Goal: Transaction & Acquisition: Purchase product/service

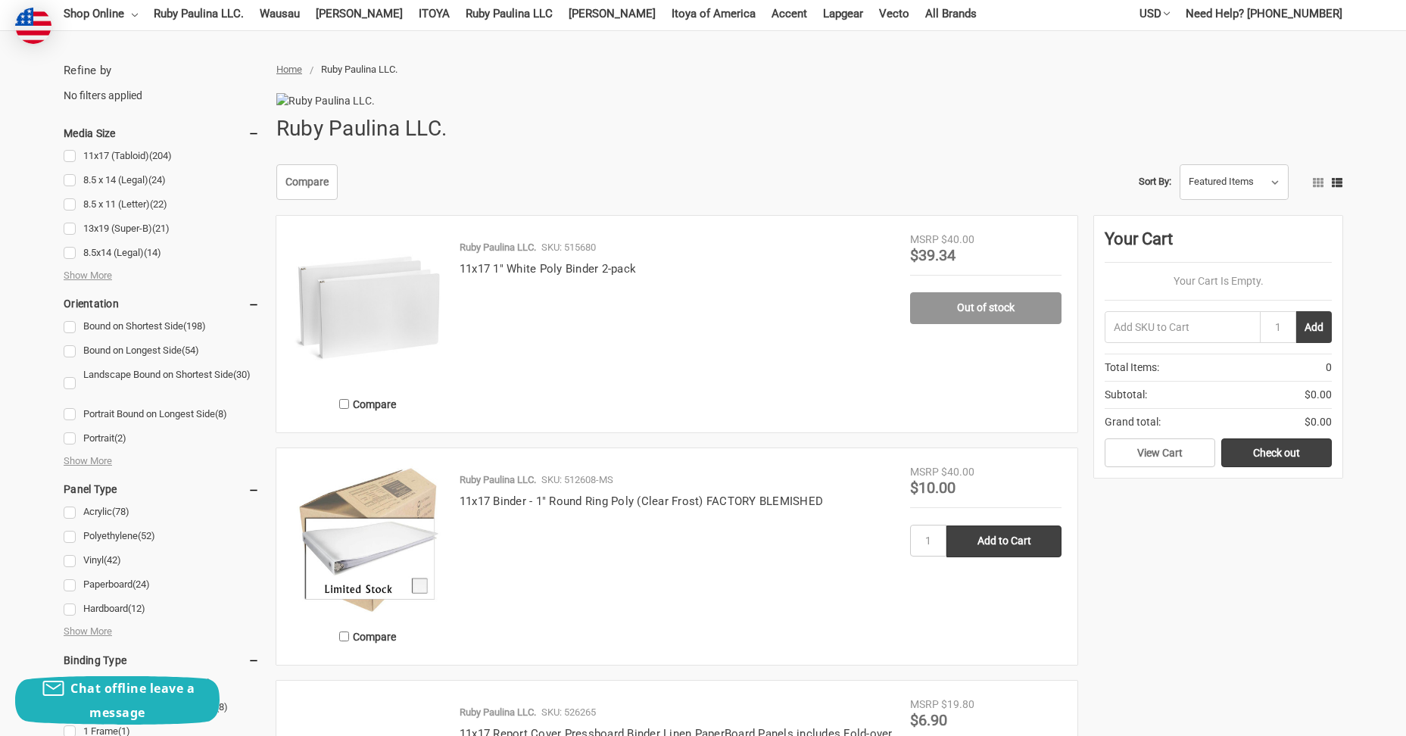
scroll to position [151, 0]
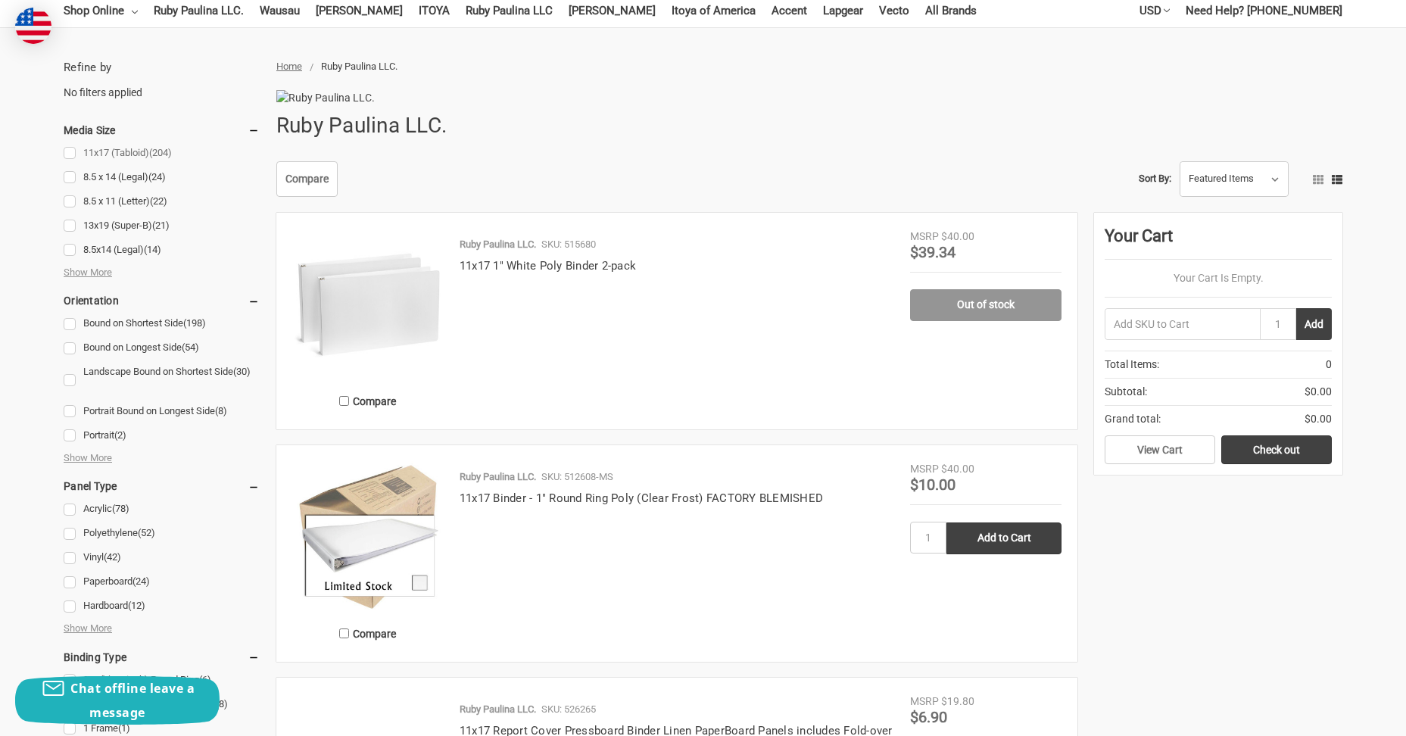
click at [124, 146] on link "11x17 (Tabloid) (204)" at bounding box center [162, 153] width 196 height 20
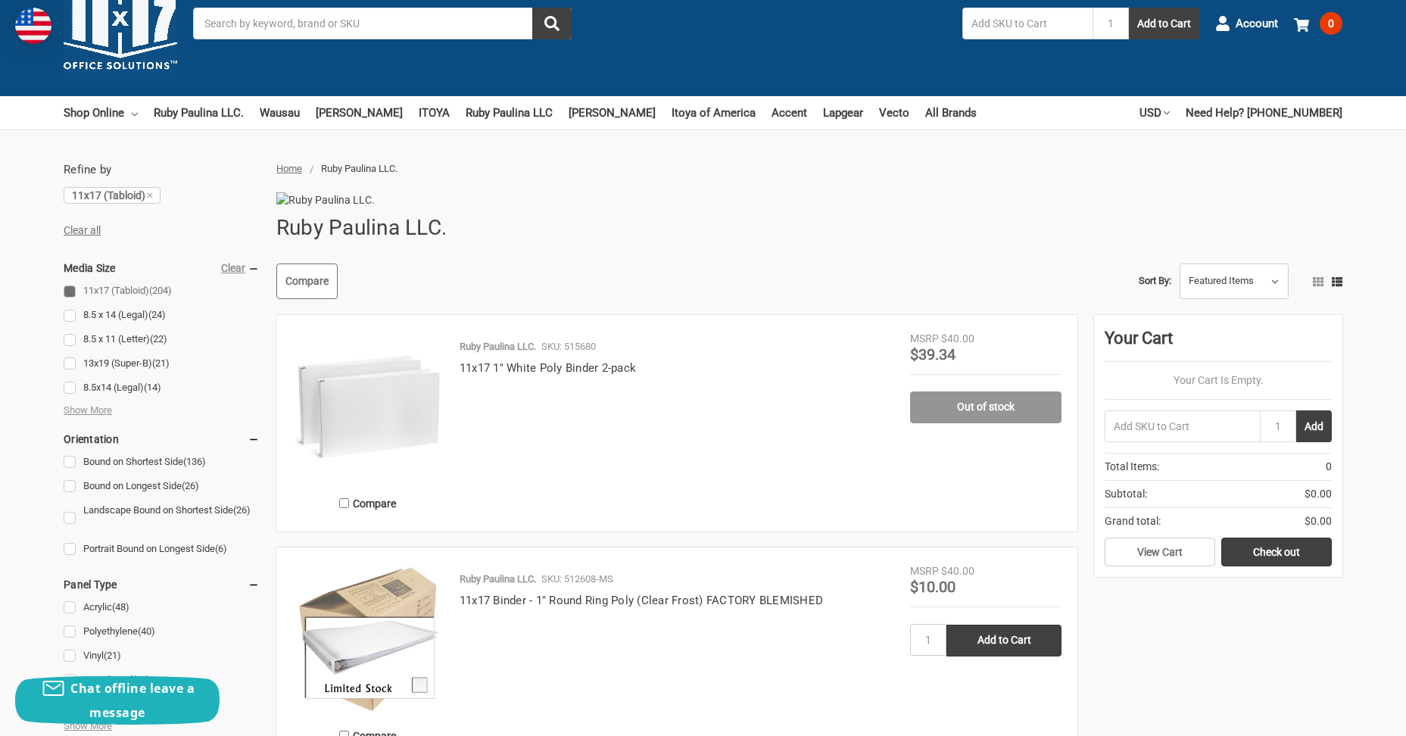
scroll to position [76, 0]
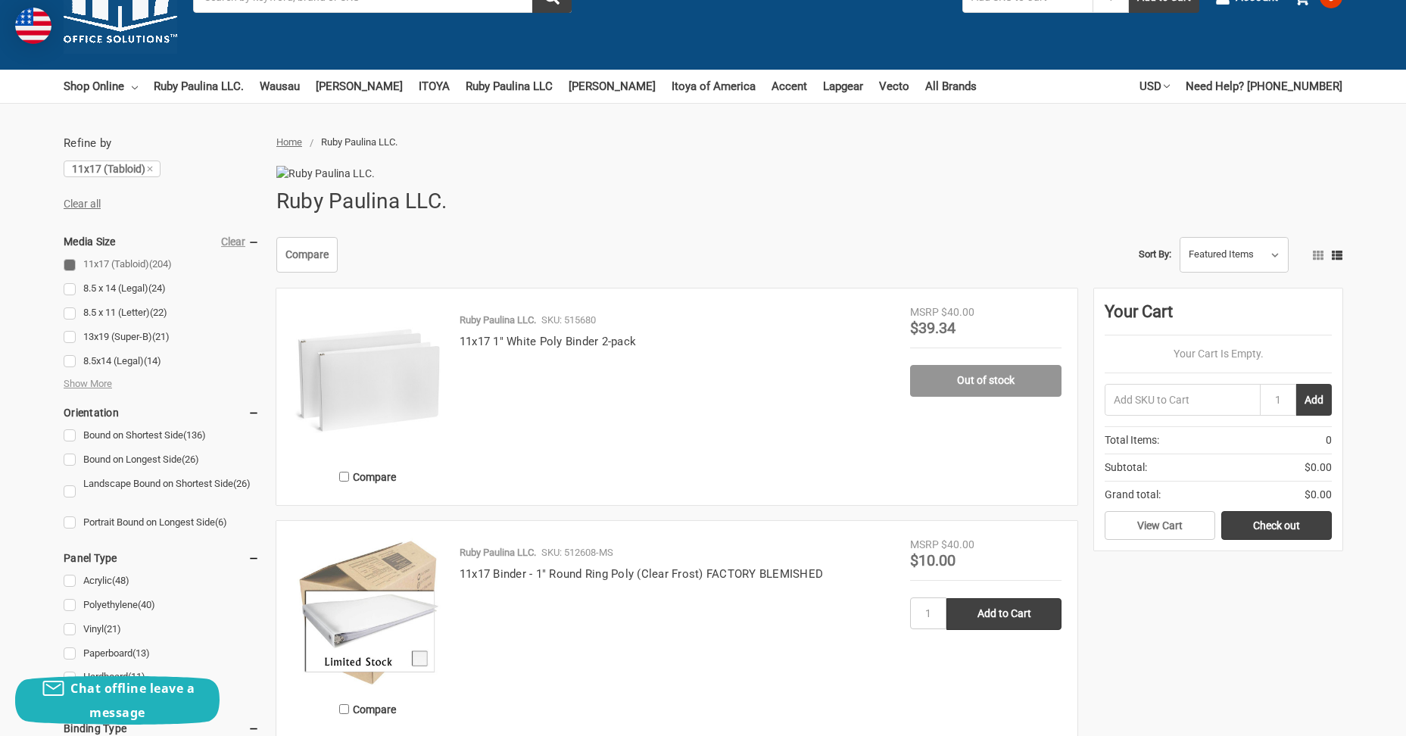
click at [254, 245] on icon at bounding box center [254, 242] width 12 height 12
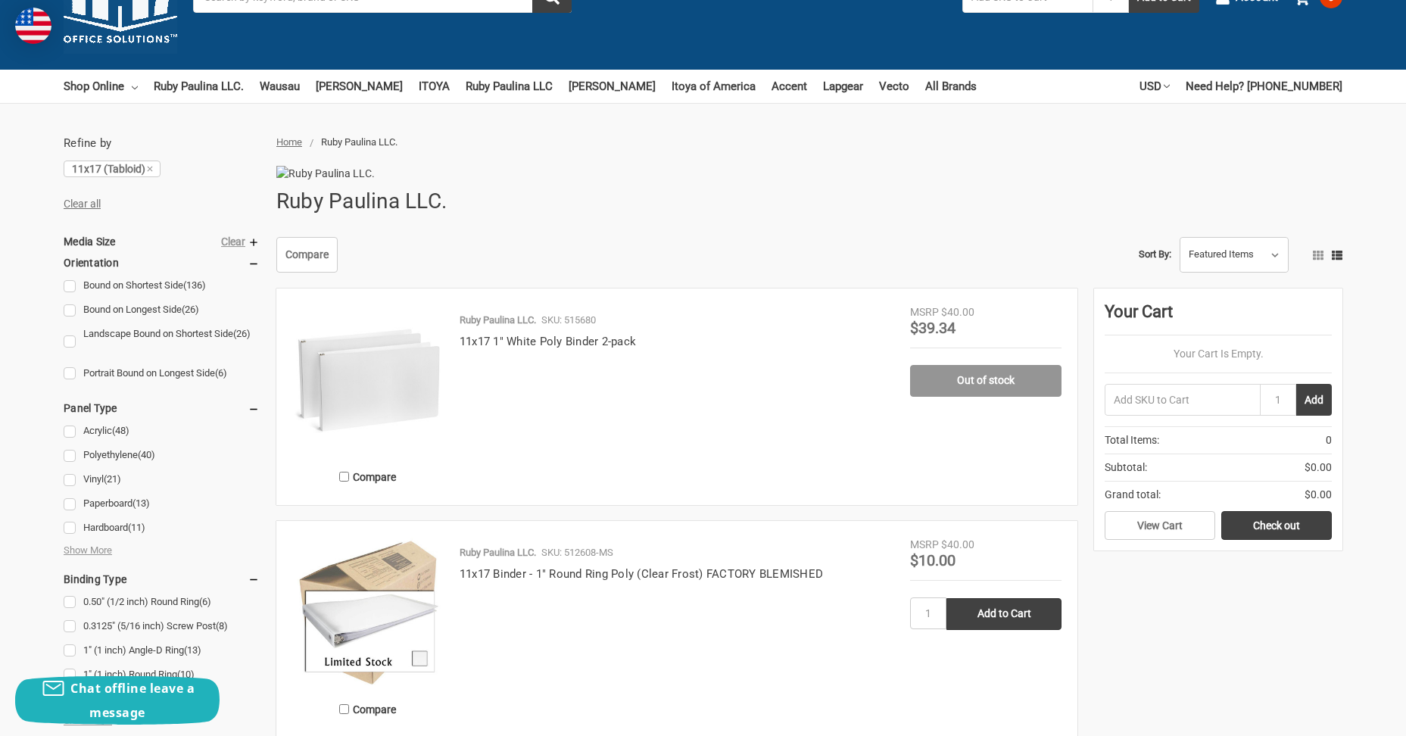
click at [255, 260] on icon at bounding box center [254, 263] width 12 height 12
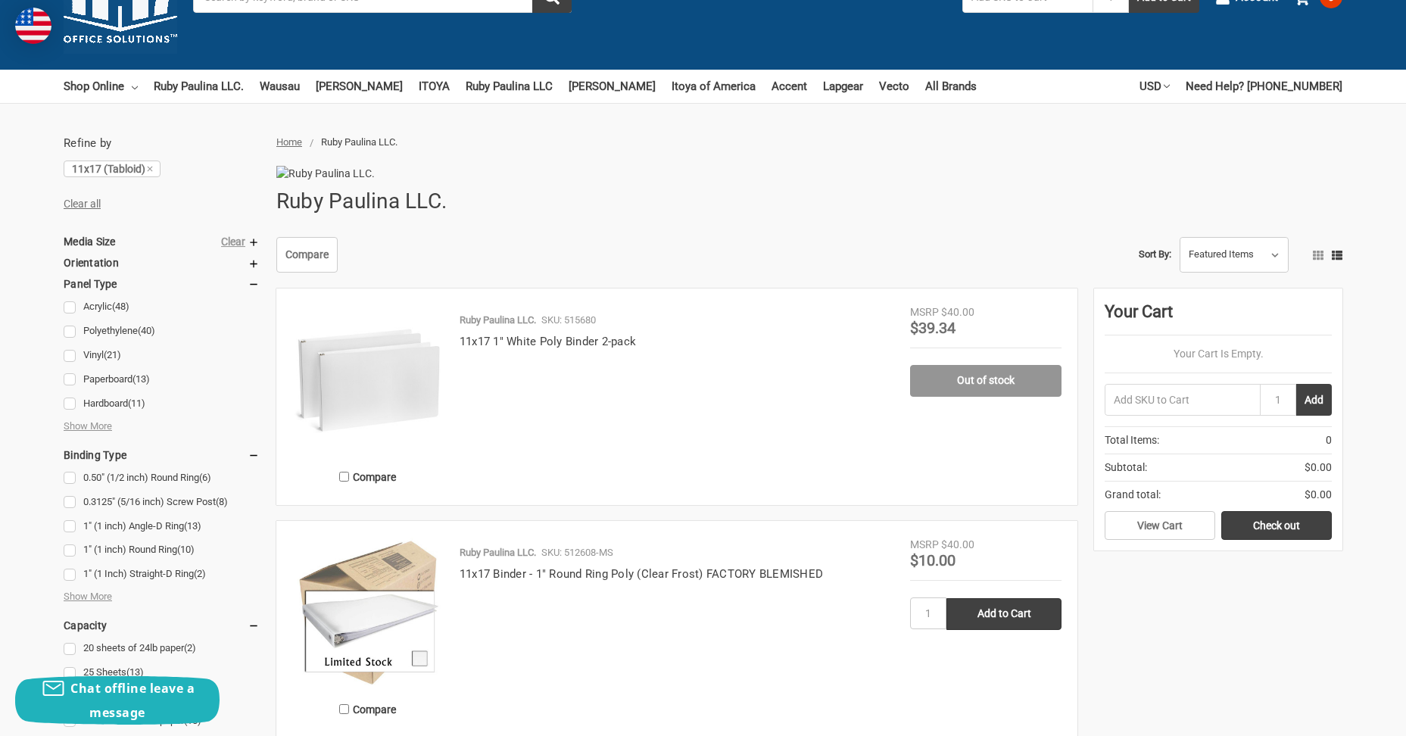
click at [254, 285] on icon at bounding box center [254, 285] width 12 height 12
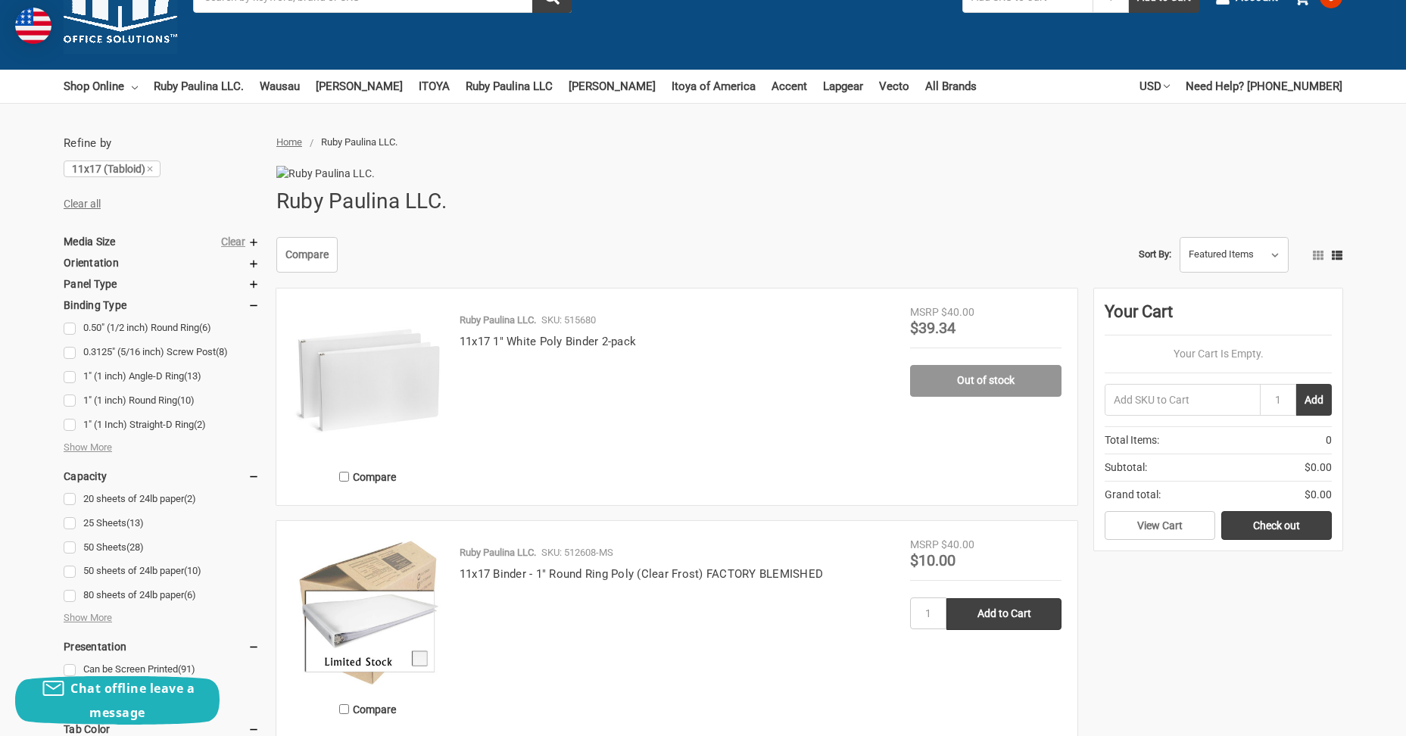
click at [253, 309] on icon at bounding box center [254, 306] width 12 height 12
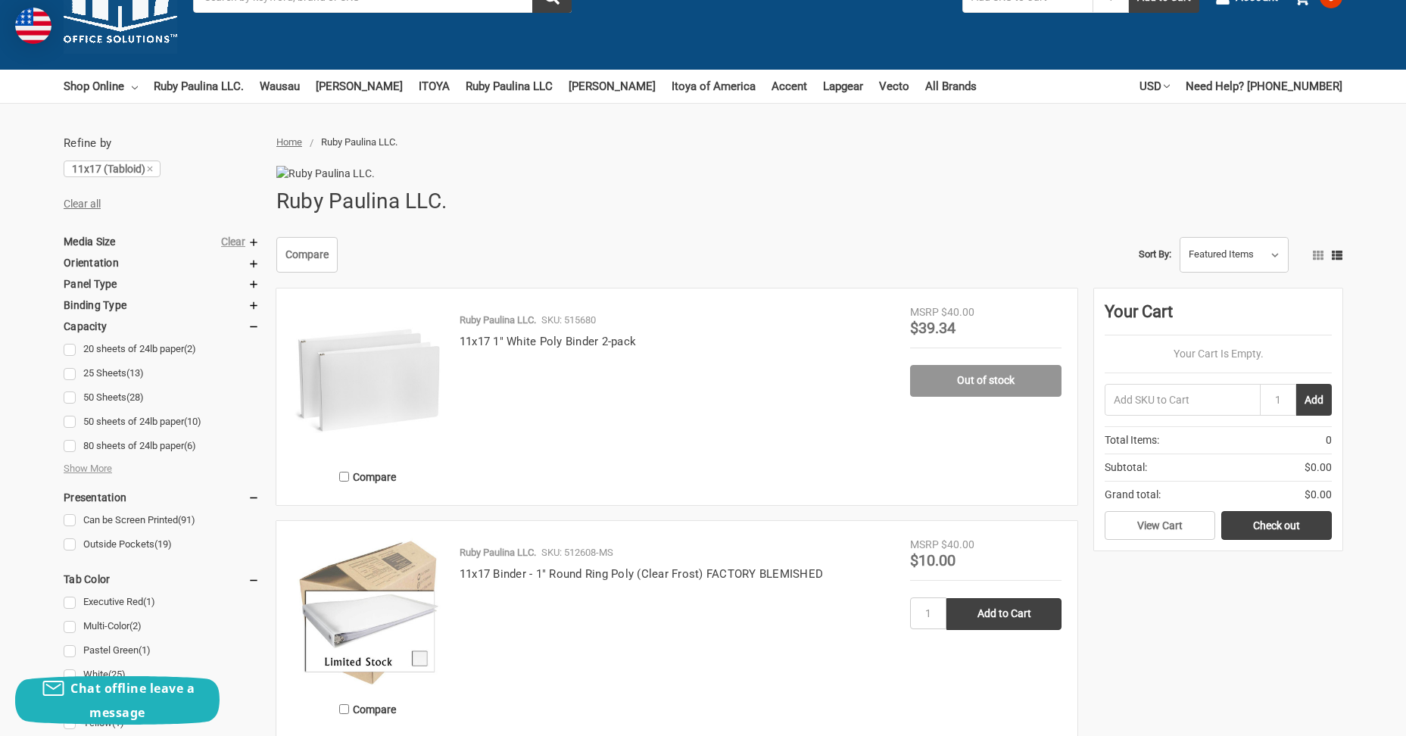
click at [257, 324] on icon at bounding box center [254, 327] width 12 height 12
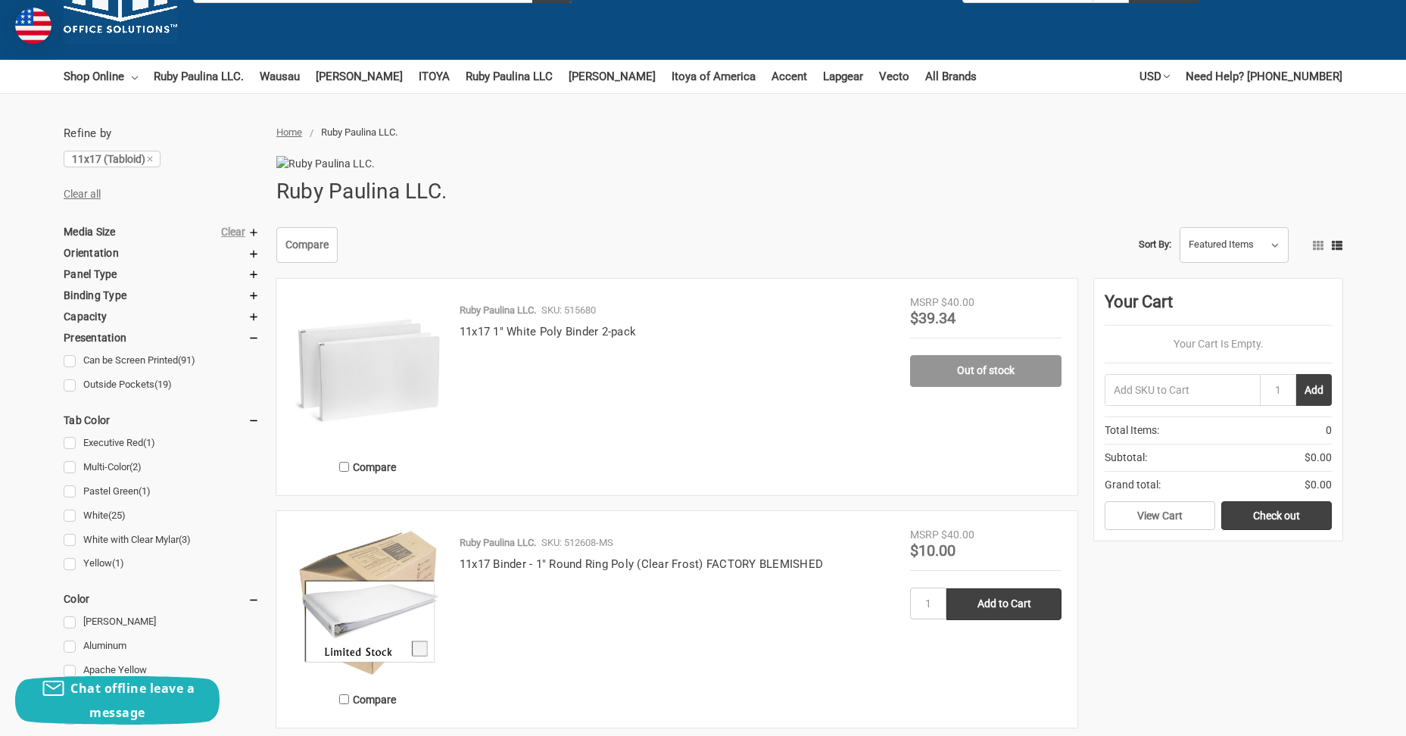
scroll to position [0, 0]
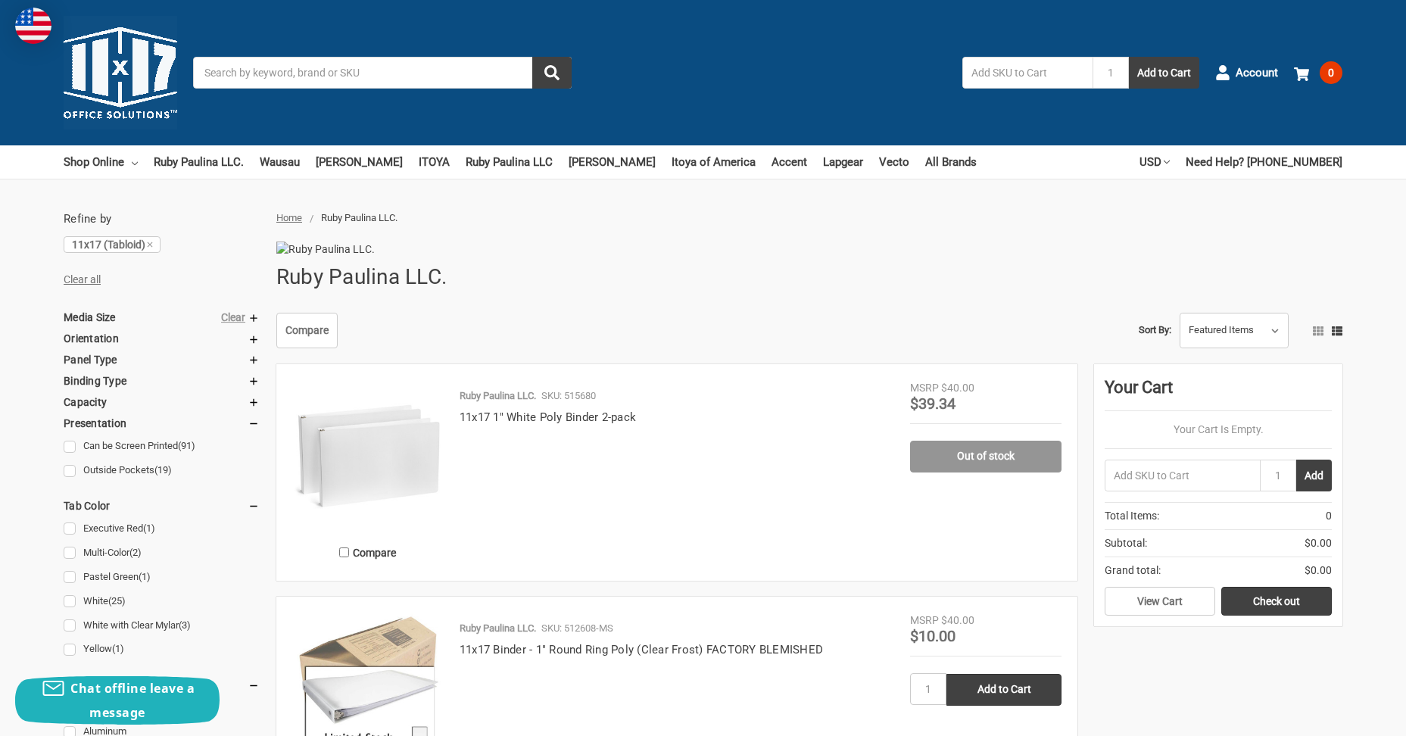
click at [350, 86] on input "Search" at bounding box center [382, 73] width 379 height 32
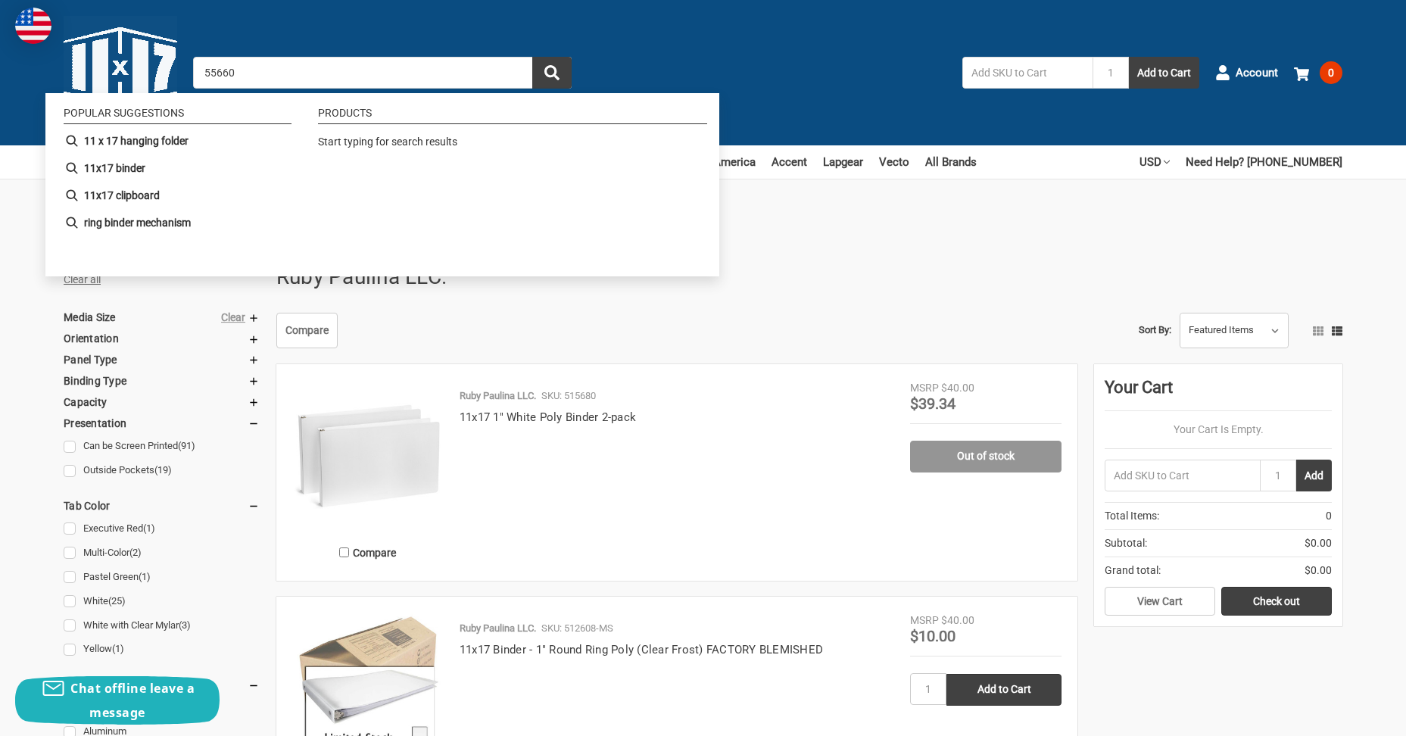
type input "556600"
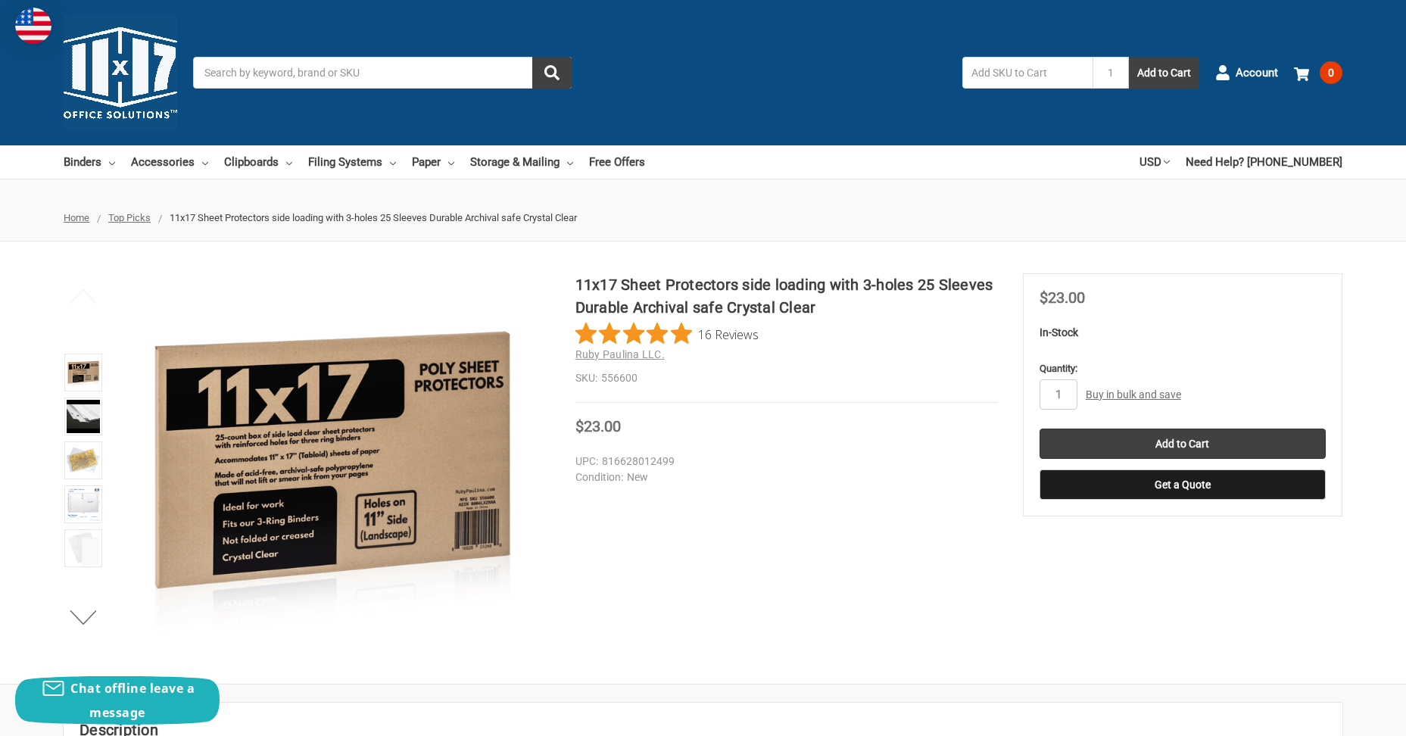
click at [1094, 394] on link "Buy in bulk and save" at bounding box center [1133, 394] width 95 height 12
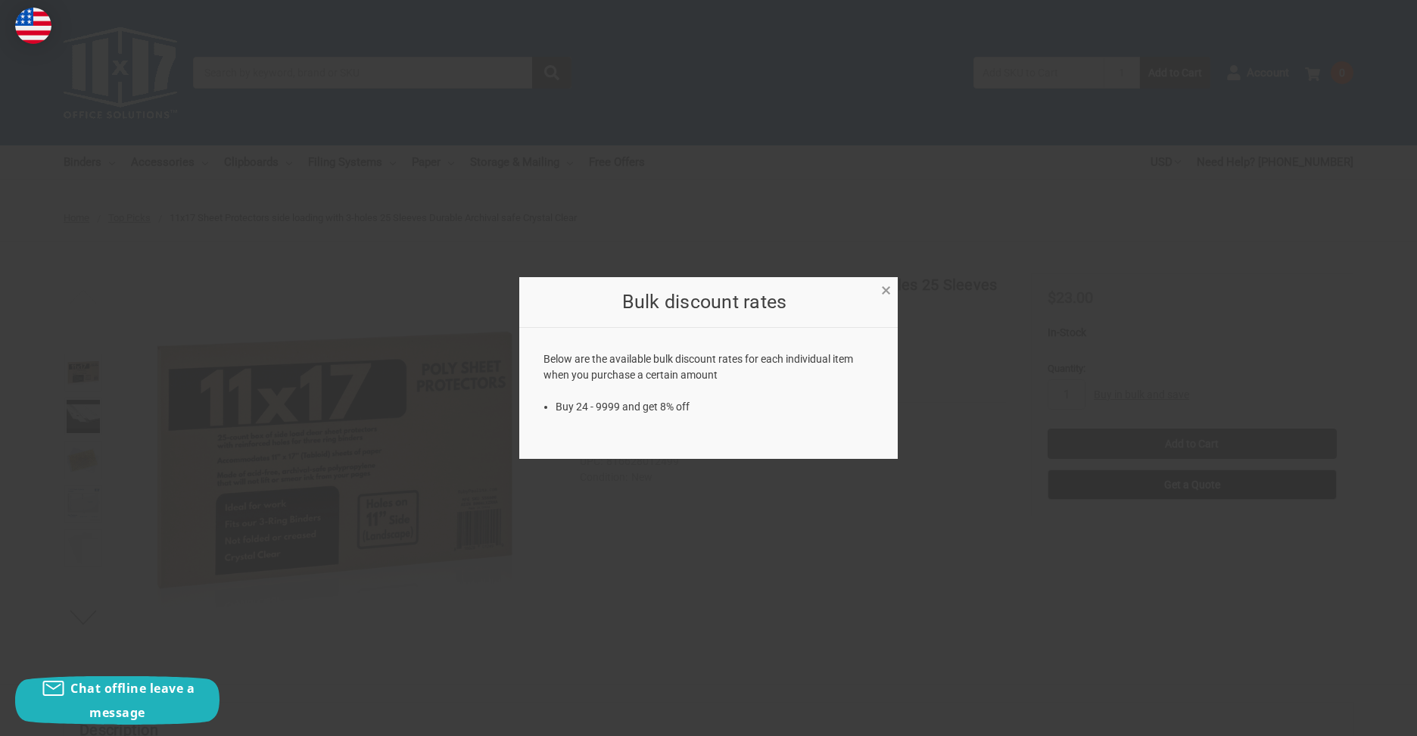
click at [881, 288] on span "×" at bounding box center [886, 290] width 10 height 22
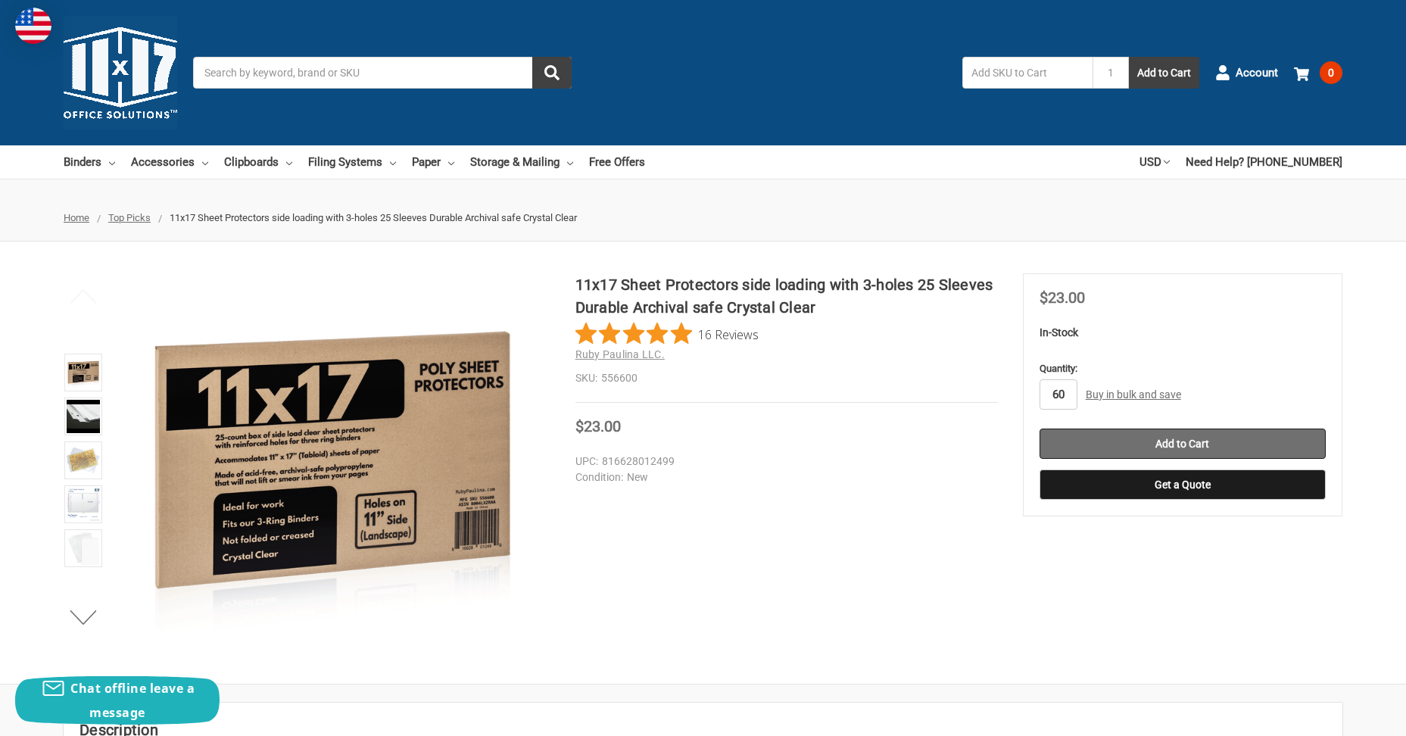
type input "60"
click at [1071, 454] on input "Add to Cart" at bounding box center [1183, 444] width 286 height 30
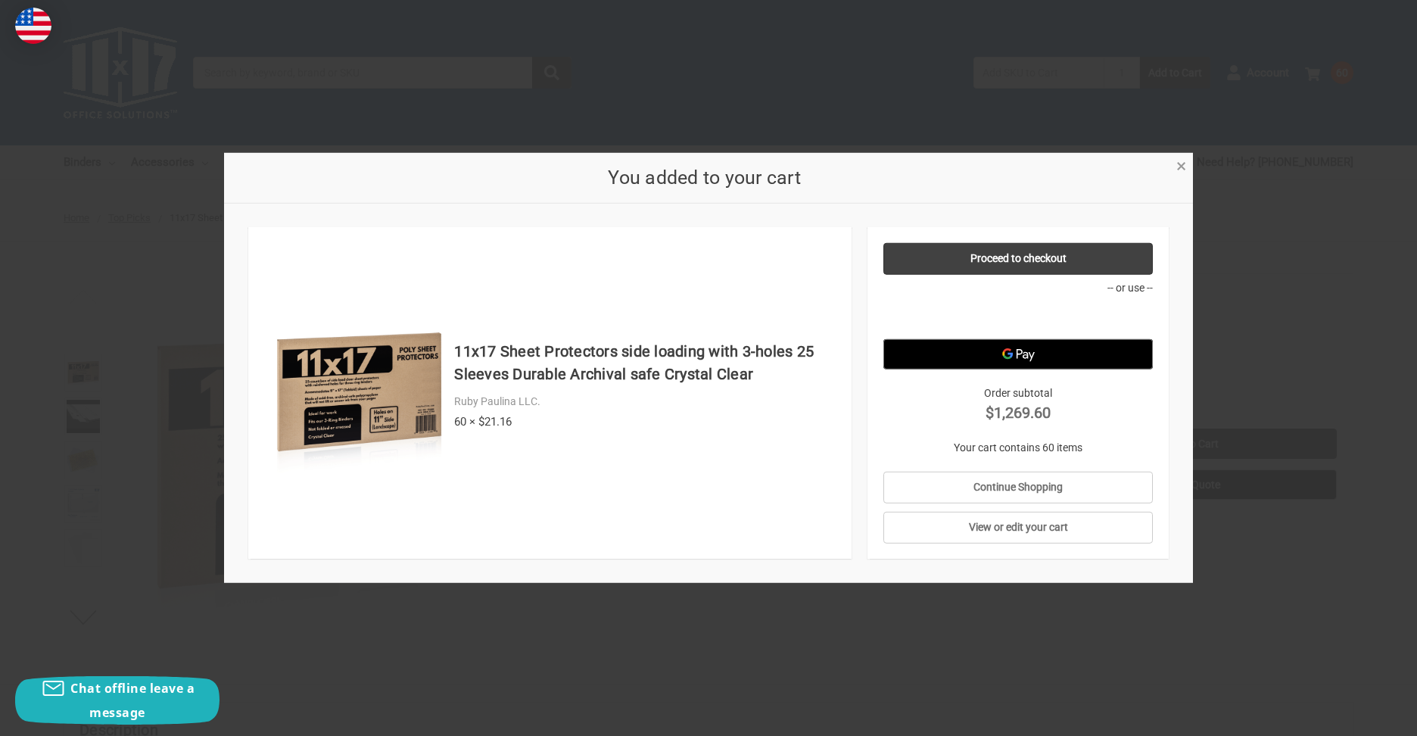
click at [1177, 167] on span "×" at bounding box center [1182, 166] width 10 height 22
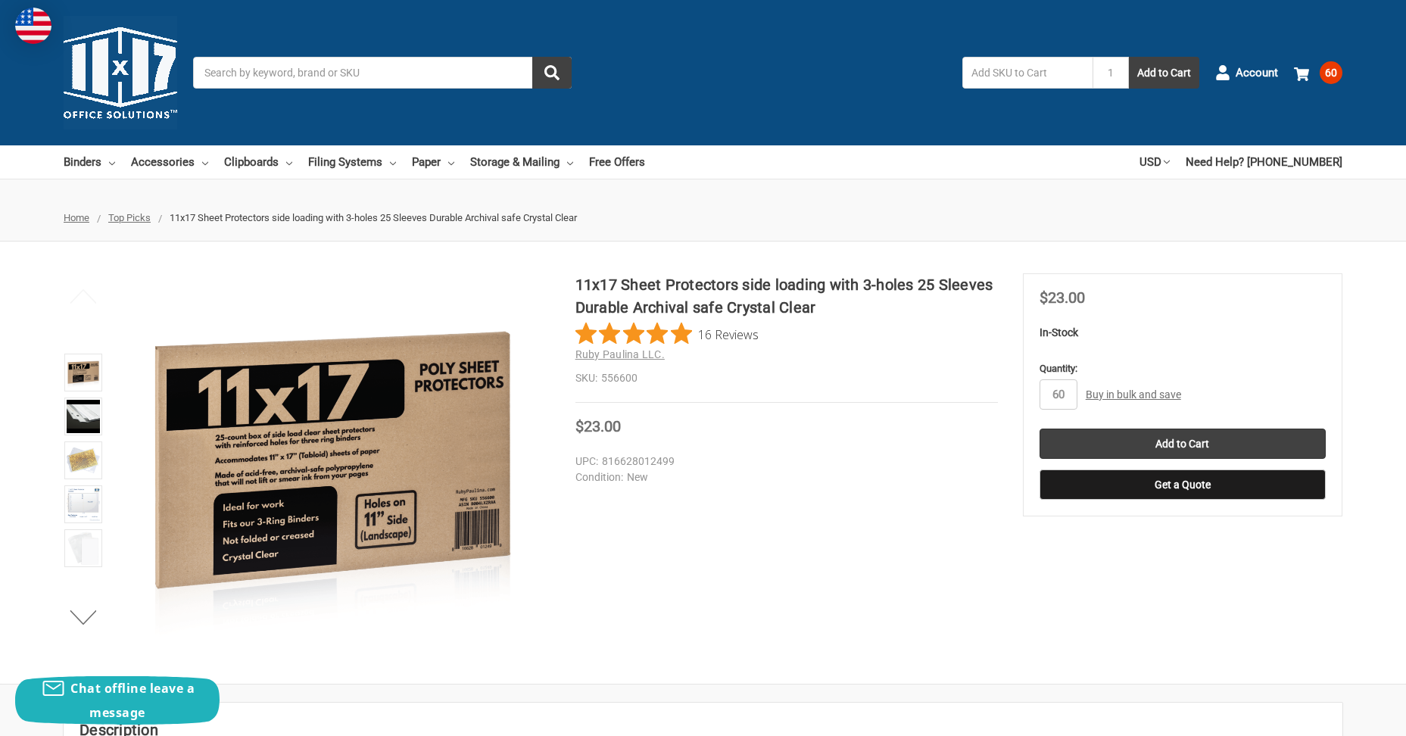
click at [781, 488] on div "11x17 Sheet Protectors side loading with 3-holes 25 Sleeves Durable Archival sa…" at bounding box center [703, 462] width 1406 height 379
click at [1306, 80] on use at bounding box center [1301, 74] width 15 height 14
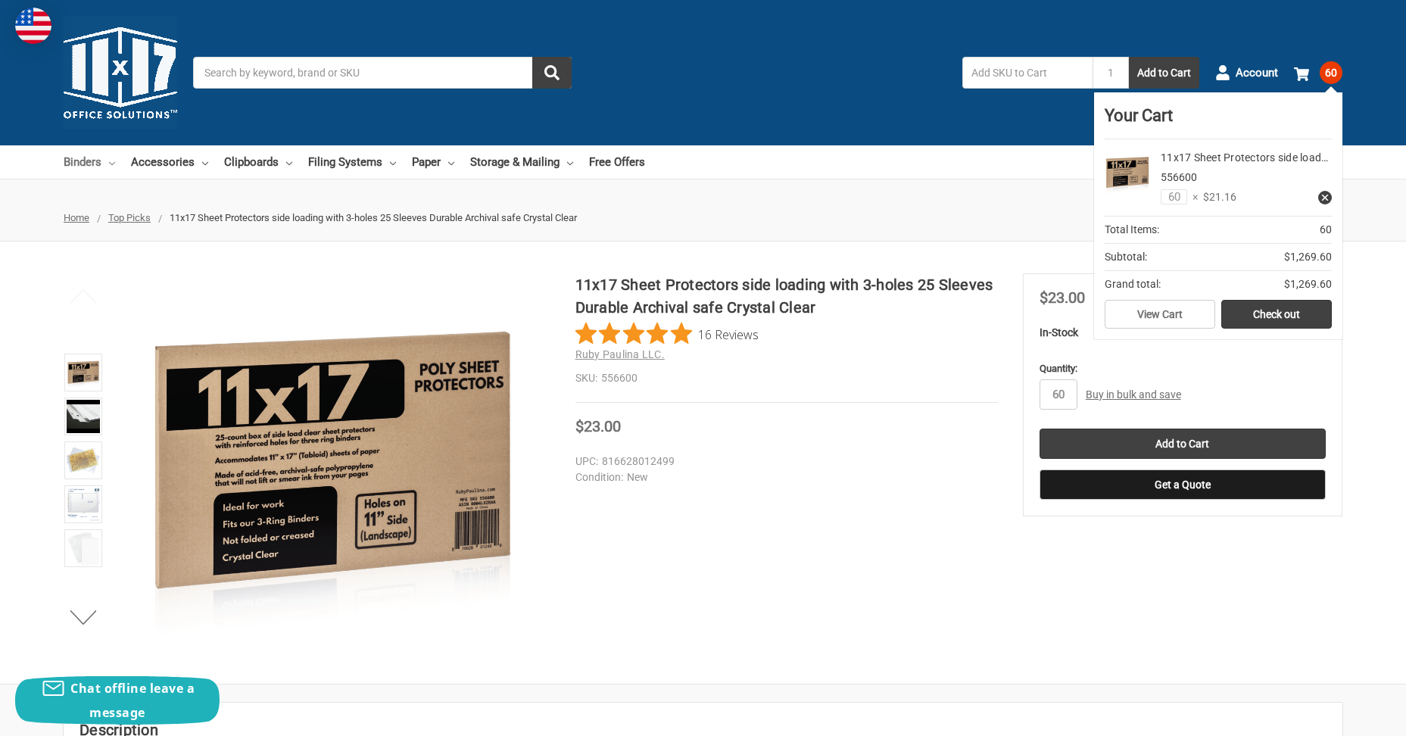
click at [110, 161] on icon at bounding box center [112, 164] width 6 height 6
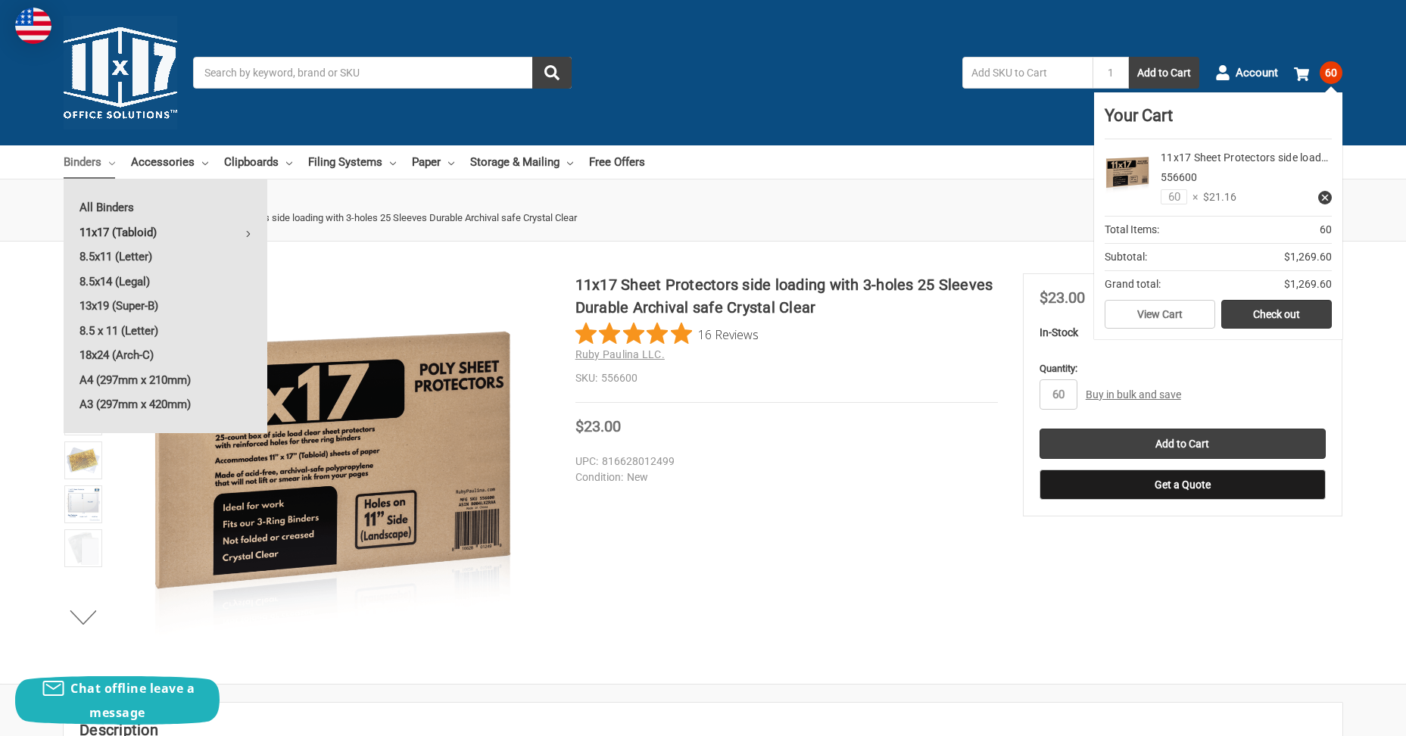
click at [127, 232] on link "11x17 (Tabloid)" at bounding box center [166, 232] width 204 height 24
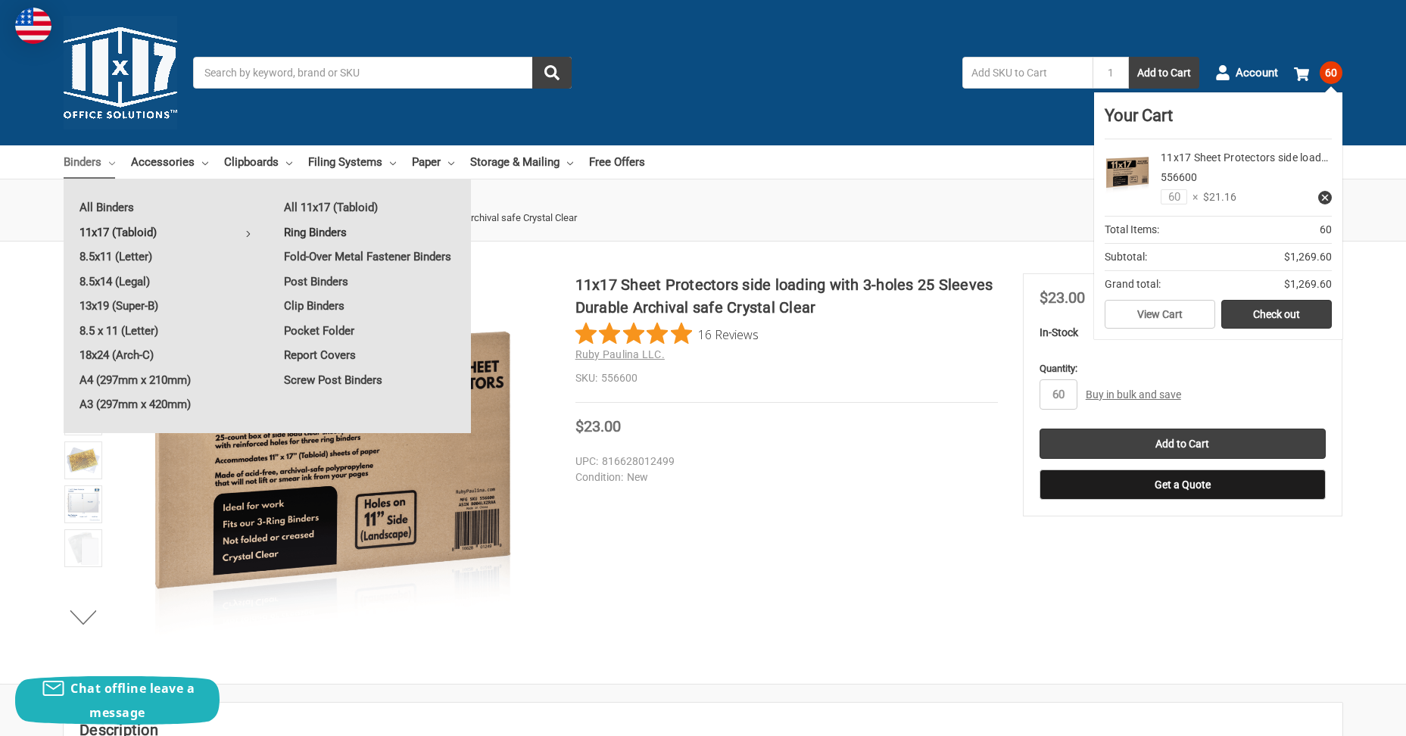
click at [303, 226] on link "Ring Binders" at bounding box center [369, 232] width 203 height 24
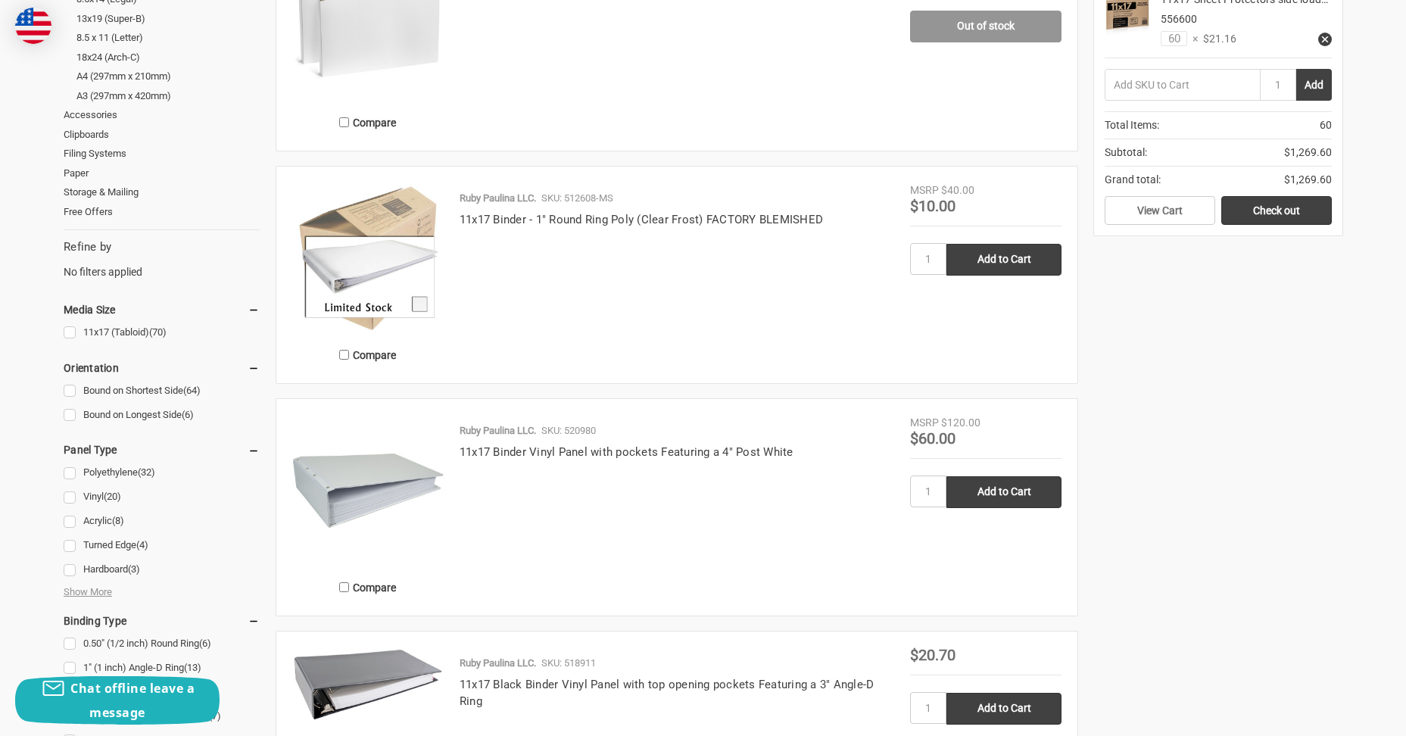
scroll to position [454, 0]
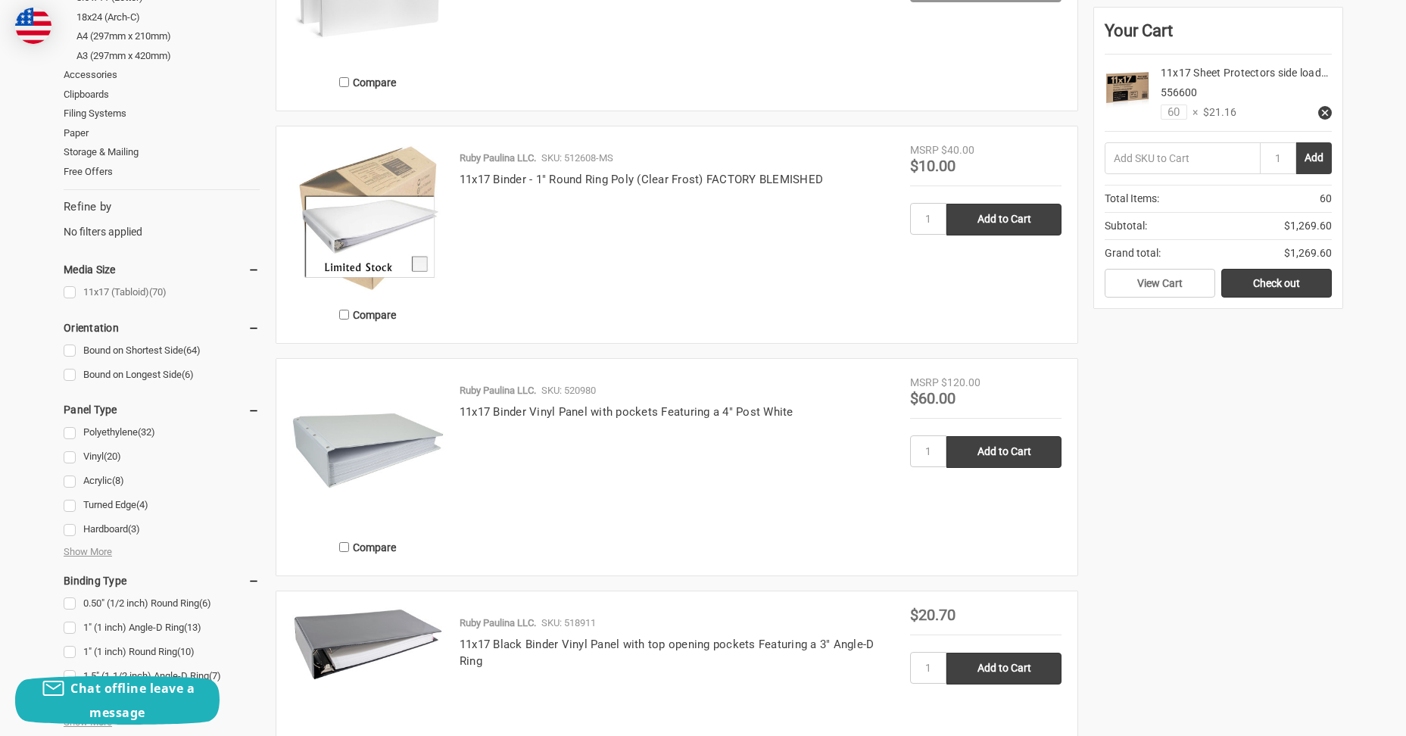
click at [165, 292] on span "(70)" at bounding box center [157, 291] width 17 height 11
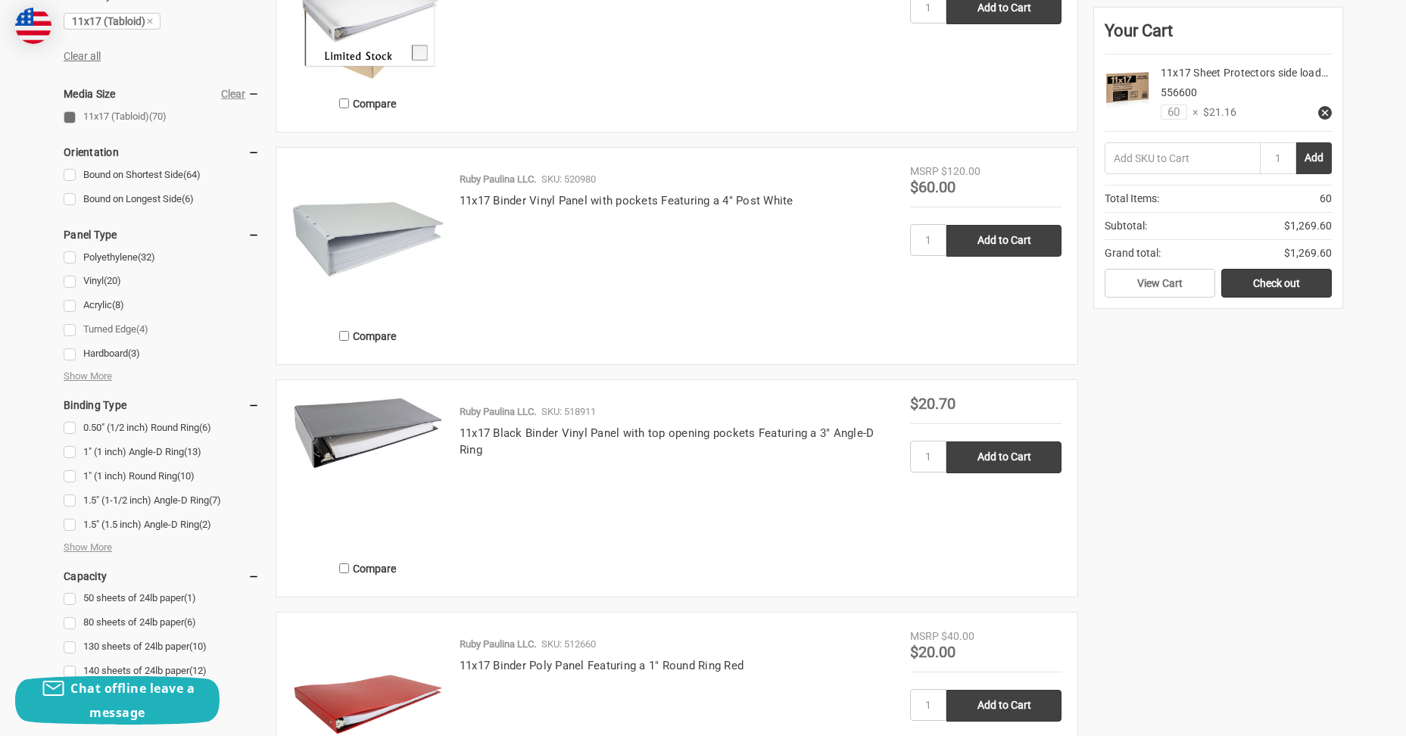
scroll to position [681, 0]
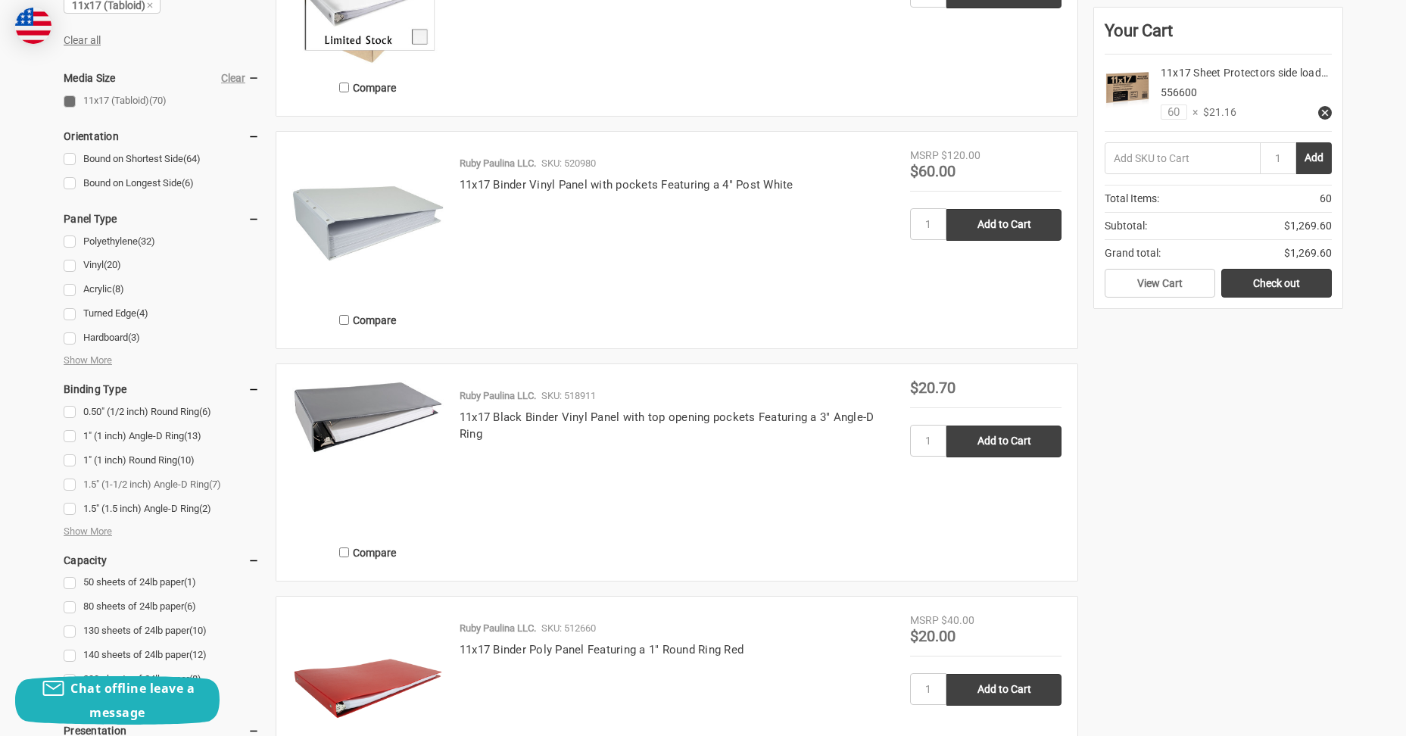
click at [67, 485] on link "1.5" (1-1/2 inch) Angle-D Ring (7)" at bounding box center [162, 485] width 196 height 20
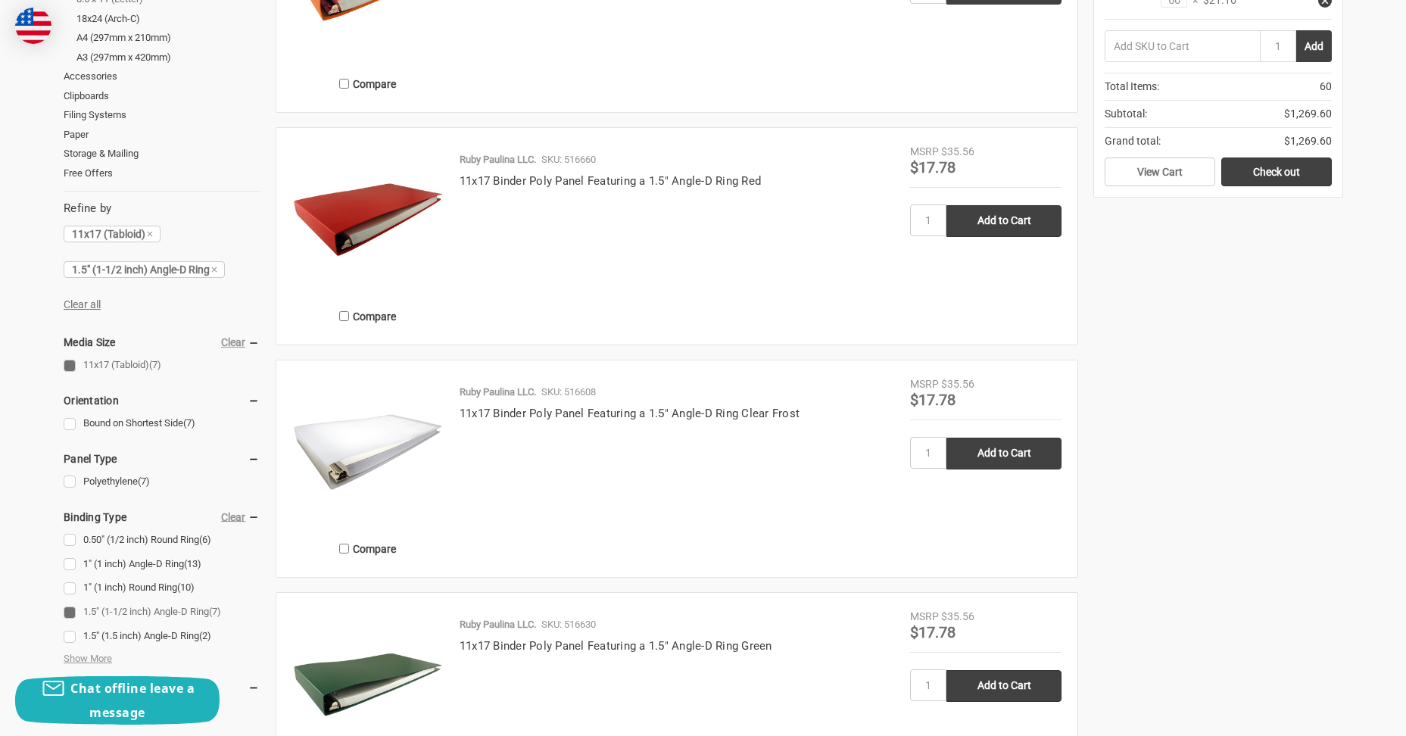
scroll to position [530, 0]
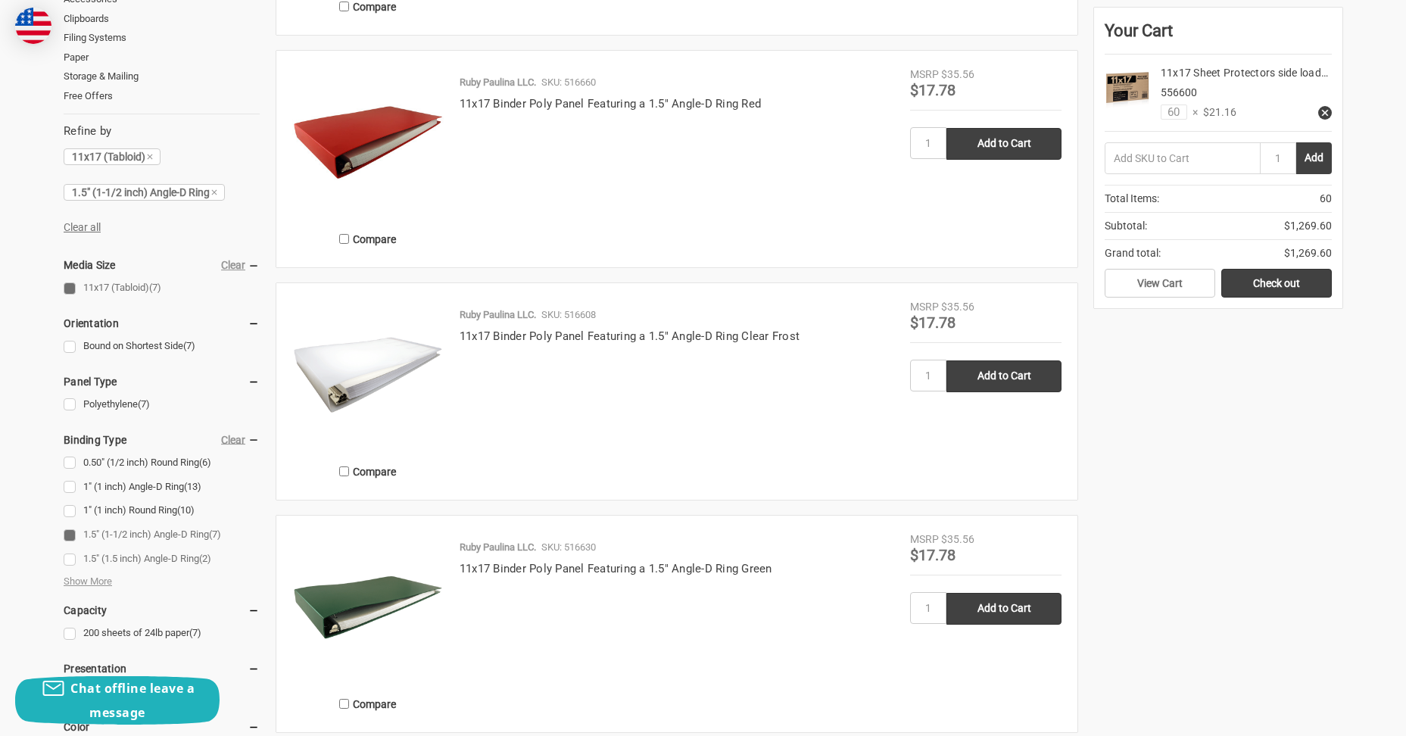
click at [67, 557] on link "1.5" (1.5 inch) Angle-D Ring (2)" at bounding box center [162, 559] width 196 height 20
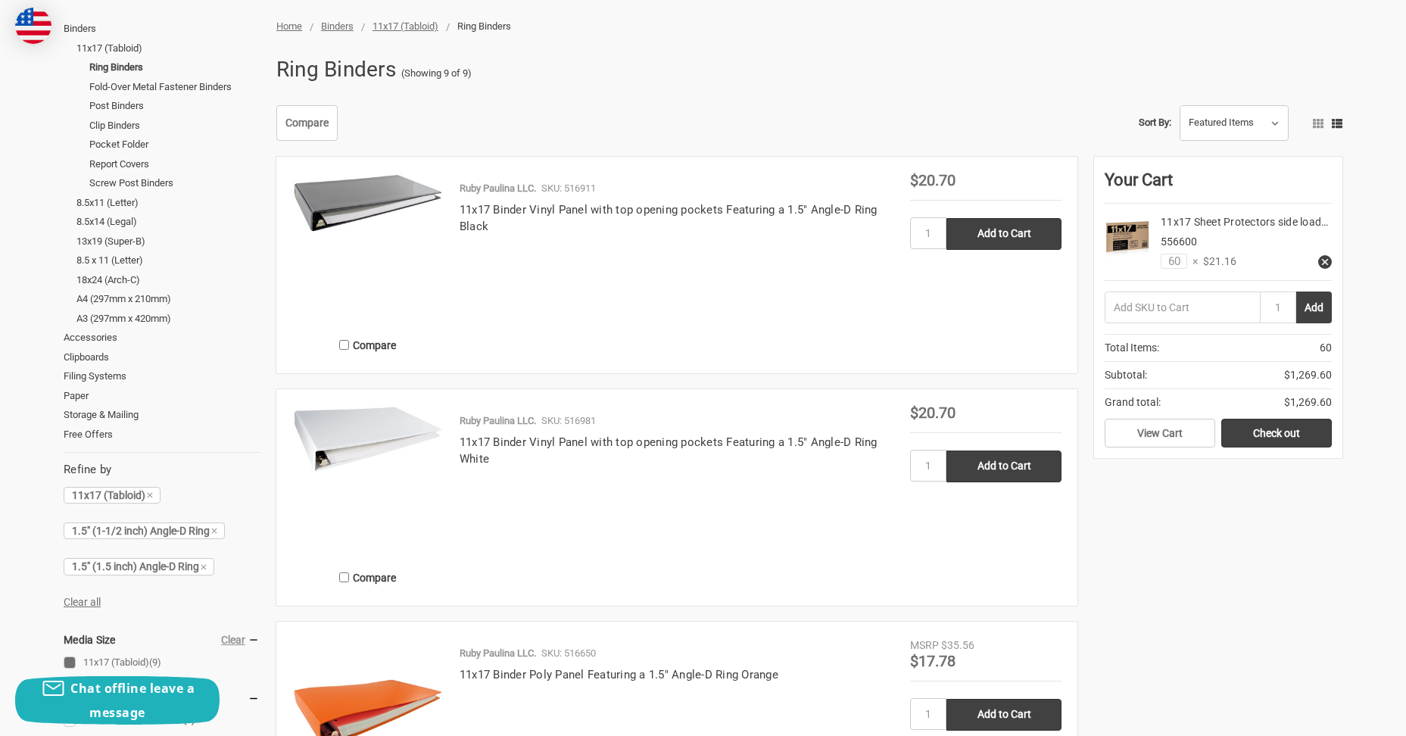
scroll to position [227, 0]
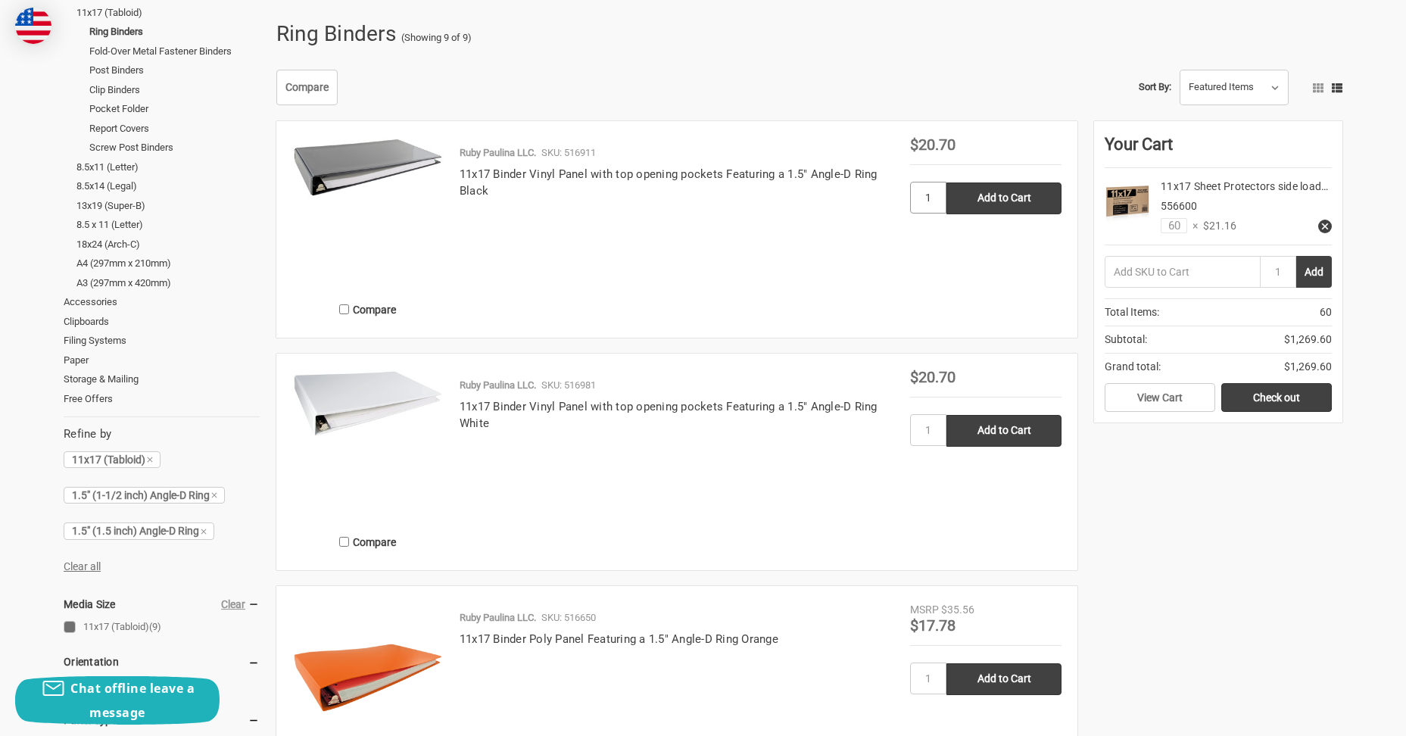
click at [928, 192] on input "1" at bounding box center [928, 198] width 36 height 32
click at [616, 174] on link "11x17 Binder Vinyl Panel with top opening pockets Featuring a 1.5" Angle-D Ring…" at bounding box center [669, 182] width 418 height 31
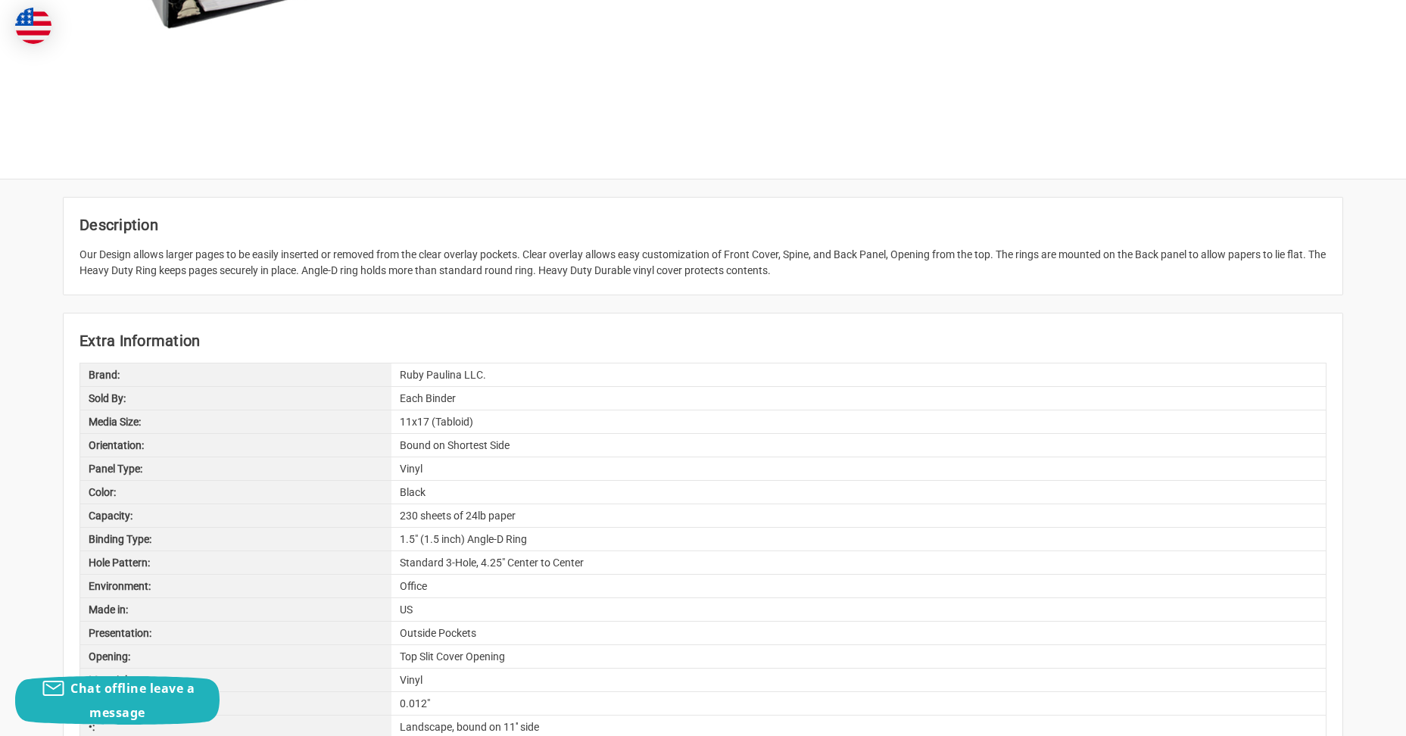
scroll to position [530, 0]
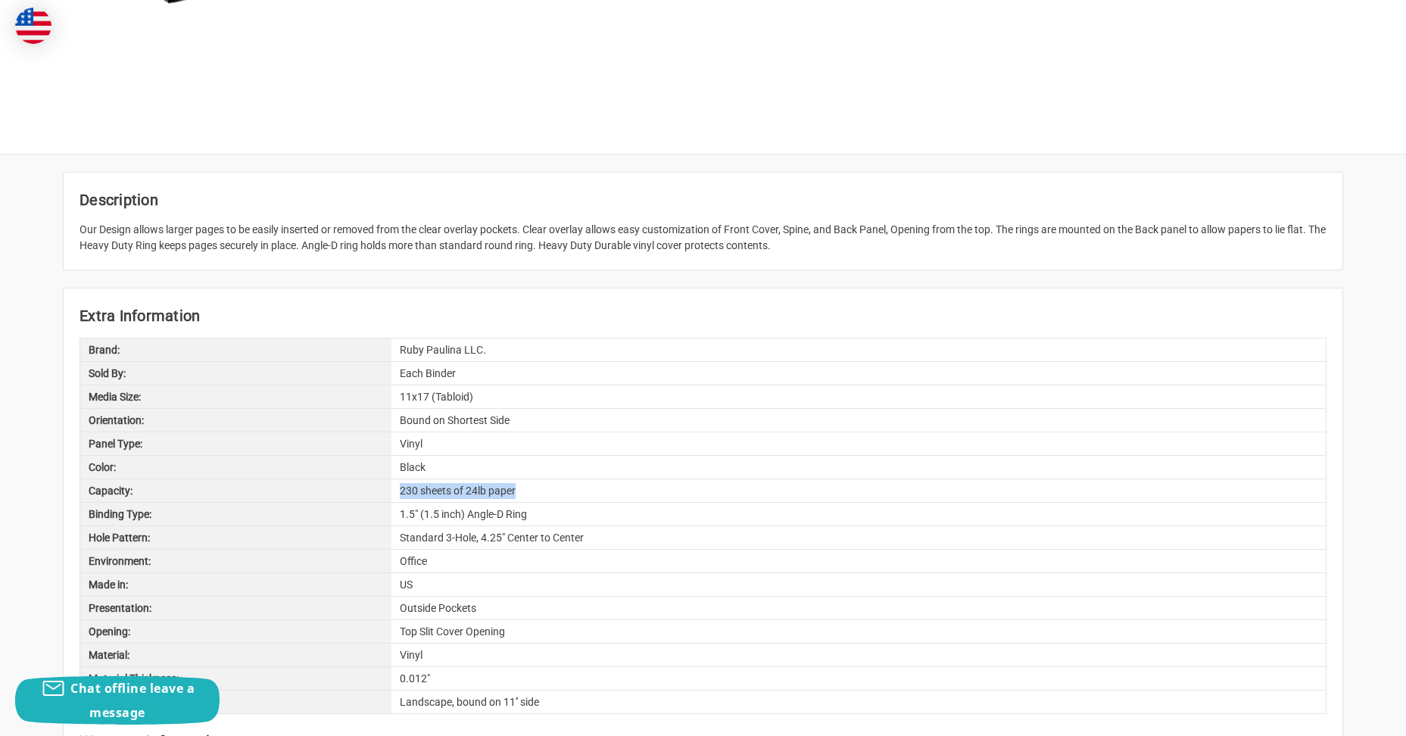
drag, startPoint x: 516, startPoint y: 488, endPoint x: 394, endPoint y: 491, distance: 121.9
click at [394, 491] on div "230 sheets of 24lb paper" at bounding box center [858, 490] width 934 height 23
drag, startPoint x: 394, startPoint y: 491, endPoint x: 626, endPoint y: 506, distance: 232.2
click at [626, 506] on div "1.5" (1.5 inch) Angle-D Ring" at bounding box center [858, 514] width 934 height 23
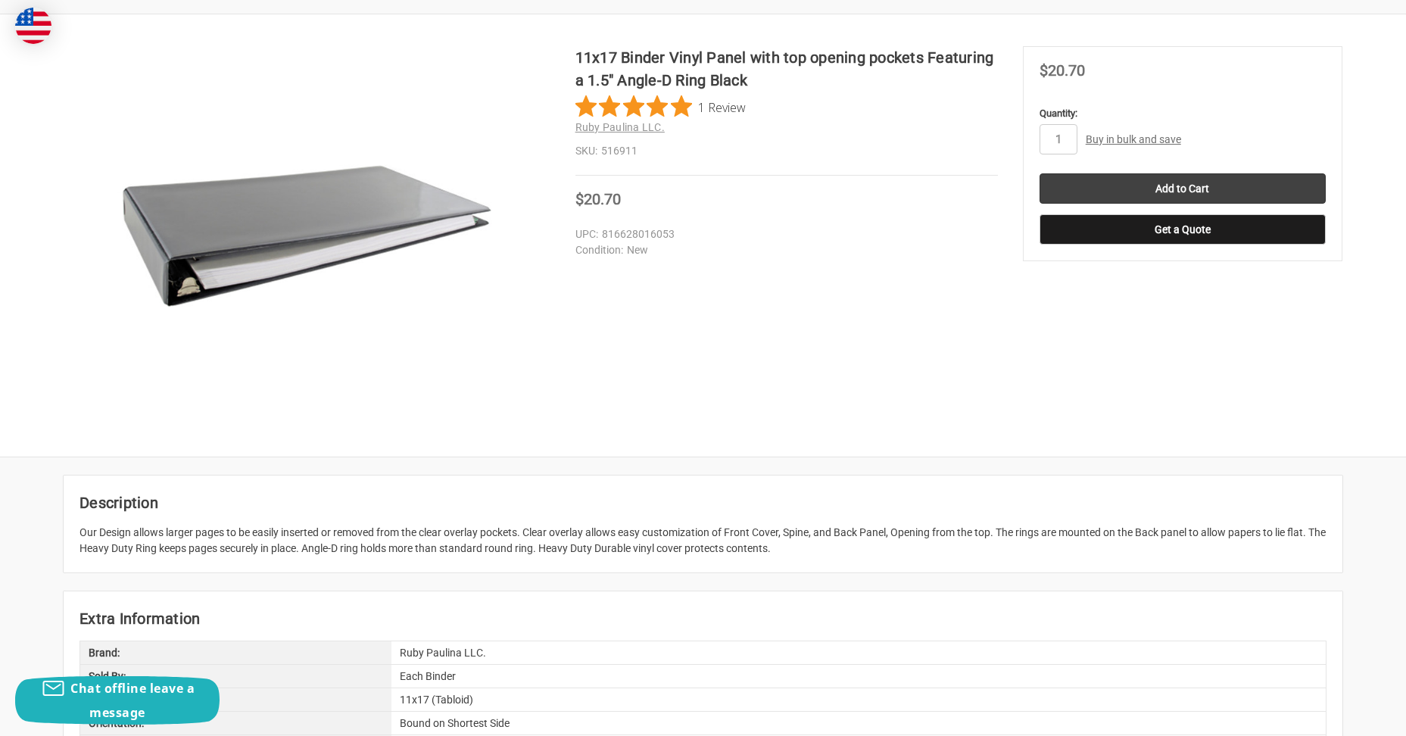
scroll to position [0, 0]
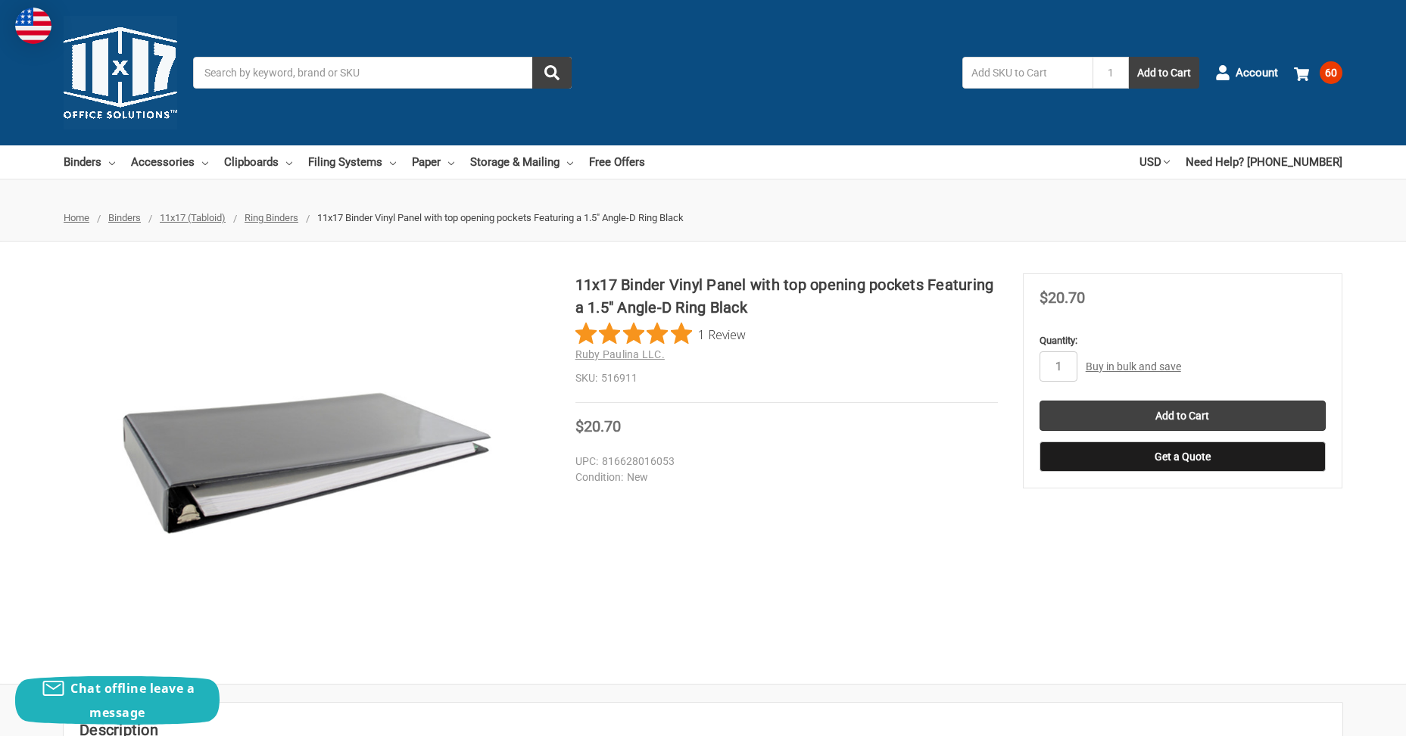
click at [1117, 363] on link "Buy in bulk and save" at bounding box center [1133, 366] width 95 height 12
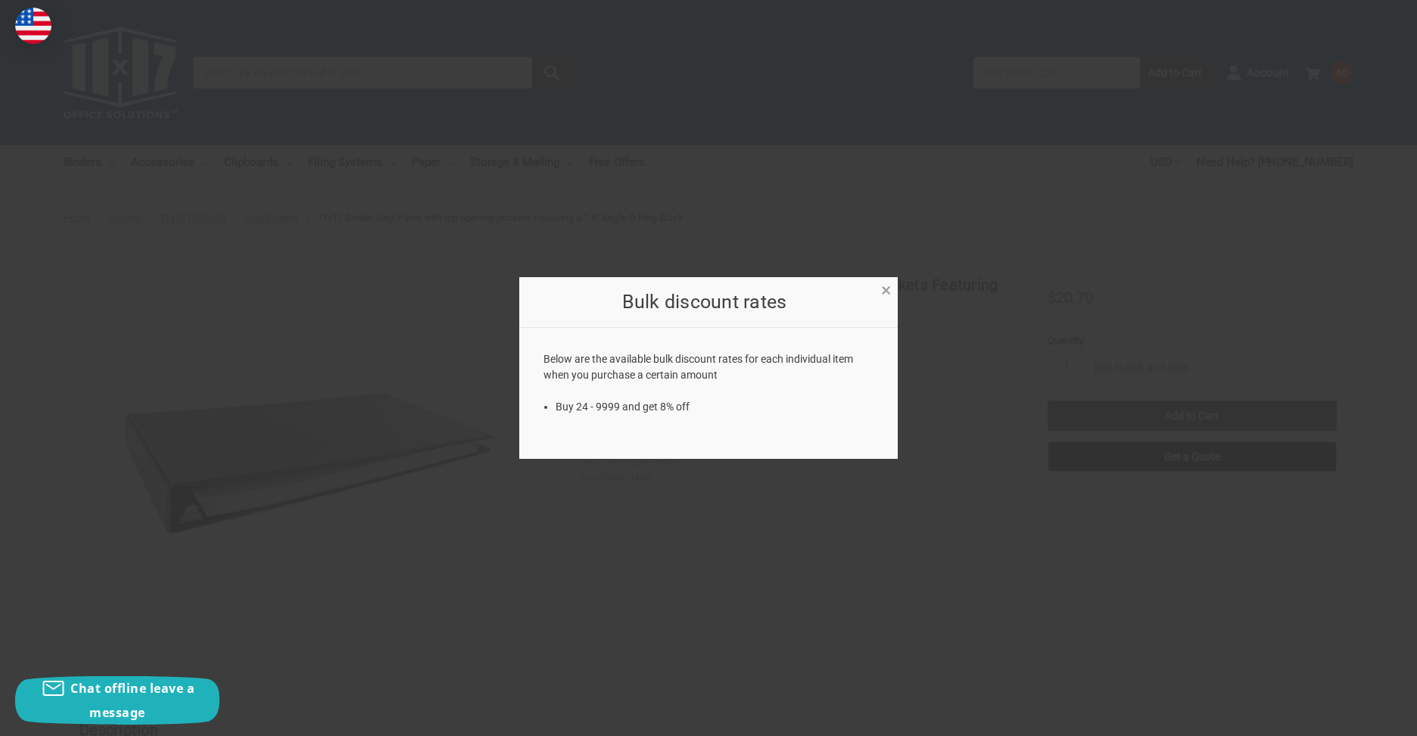
click at [883, 292] on span "×" at bounding box center [886, 290] width 10 height 22
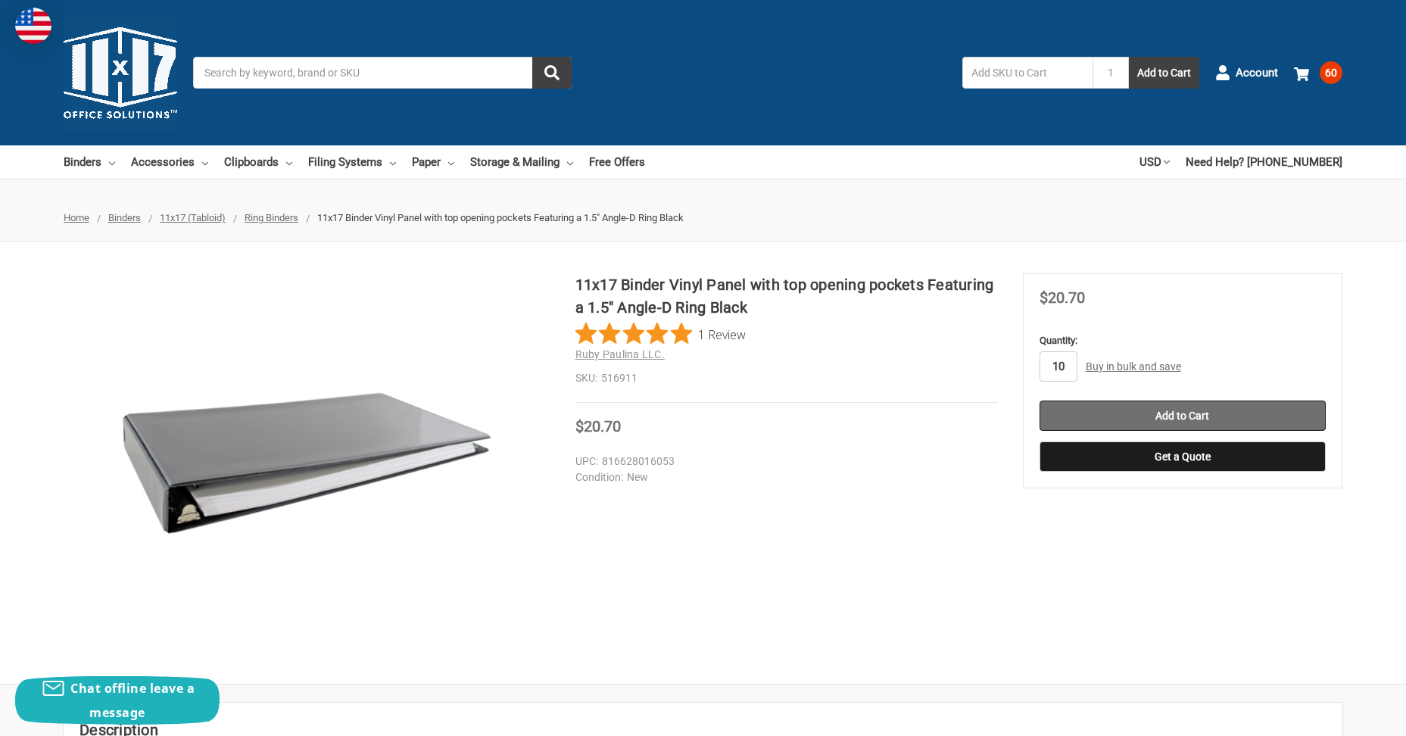
type input "10"
click at [1169, 408] on input "Add to Cart" at bounding box center [1183, 416] width 286 height 30
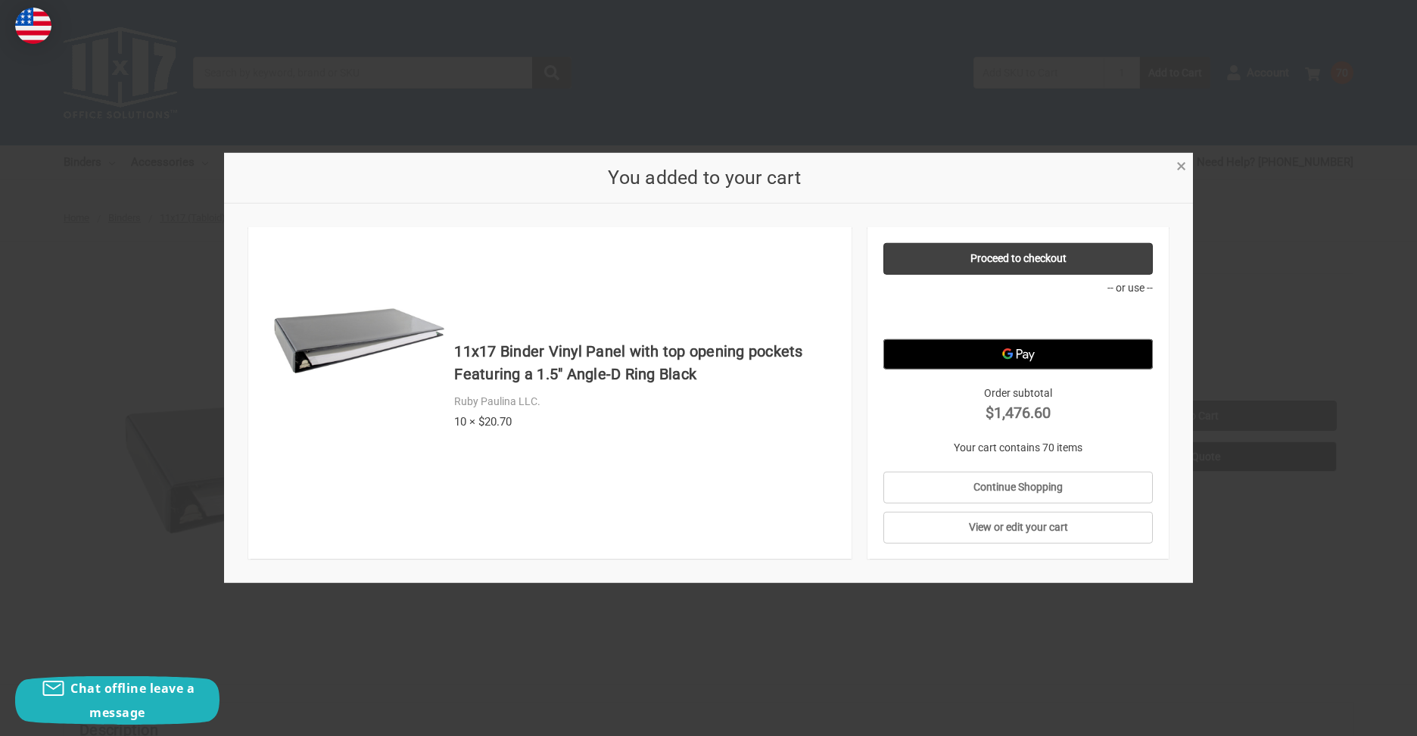
click at [1180, 172] on span "×" at bounding box center [1182, 166] width 10 height 22
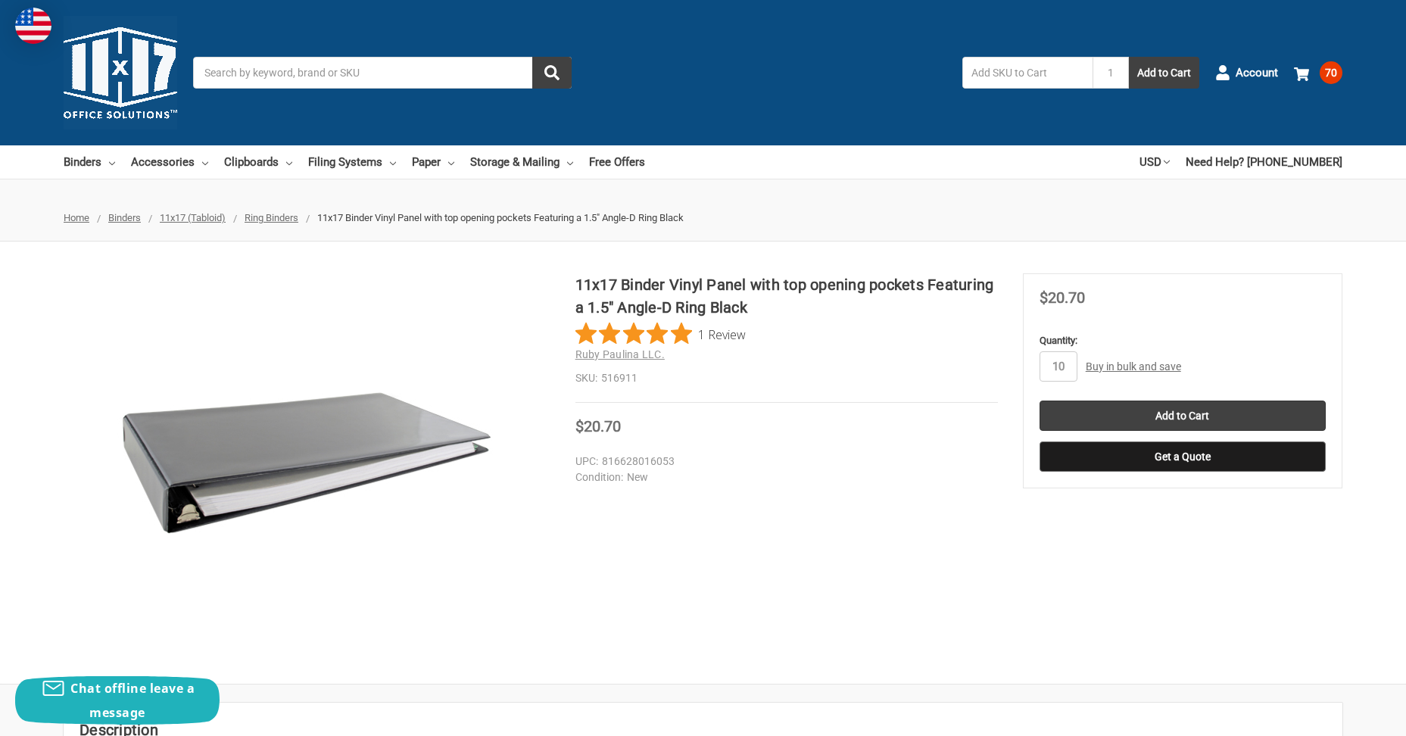
click at [1169, 457] on button "Get a Quote" at bounding box center [1183, 456] width 286 height 30
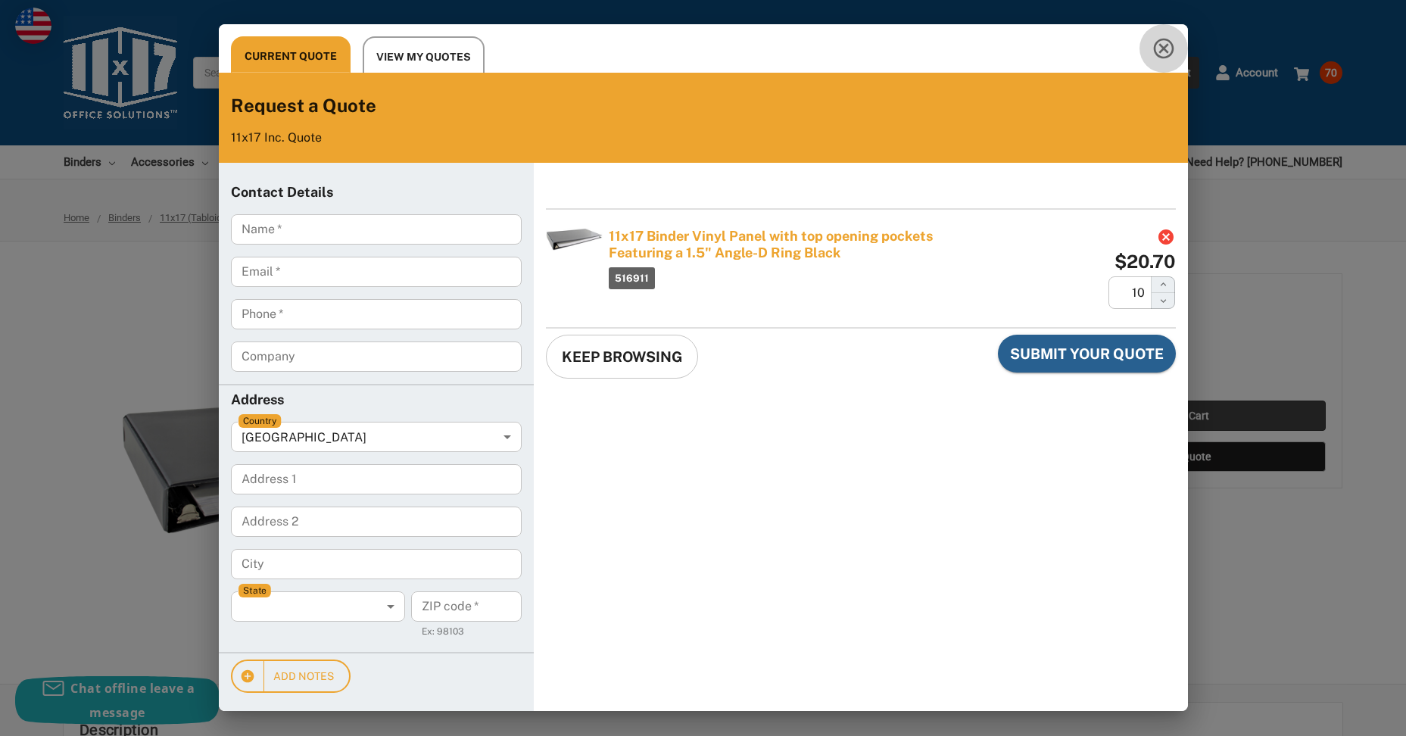
click at [1168, 48] on icon "Close this quote dialog" at bounding box center [1164, 48] width 24 height 24
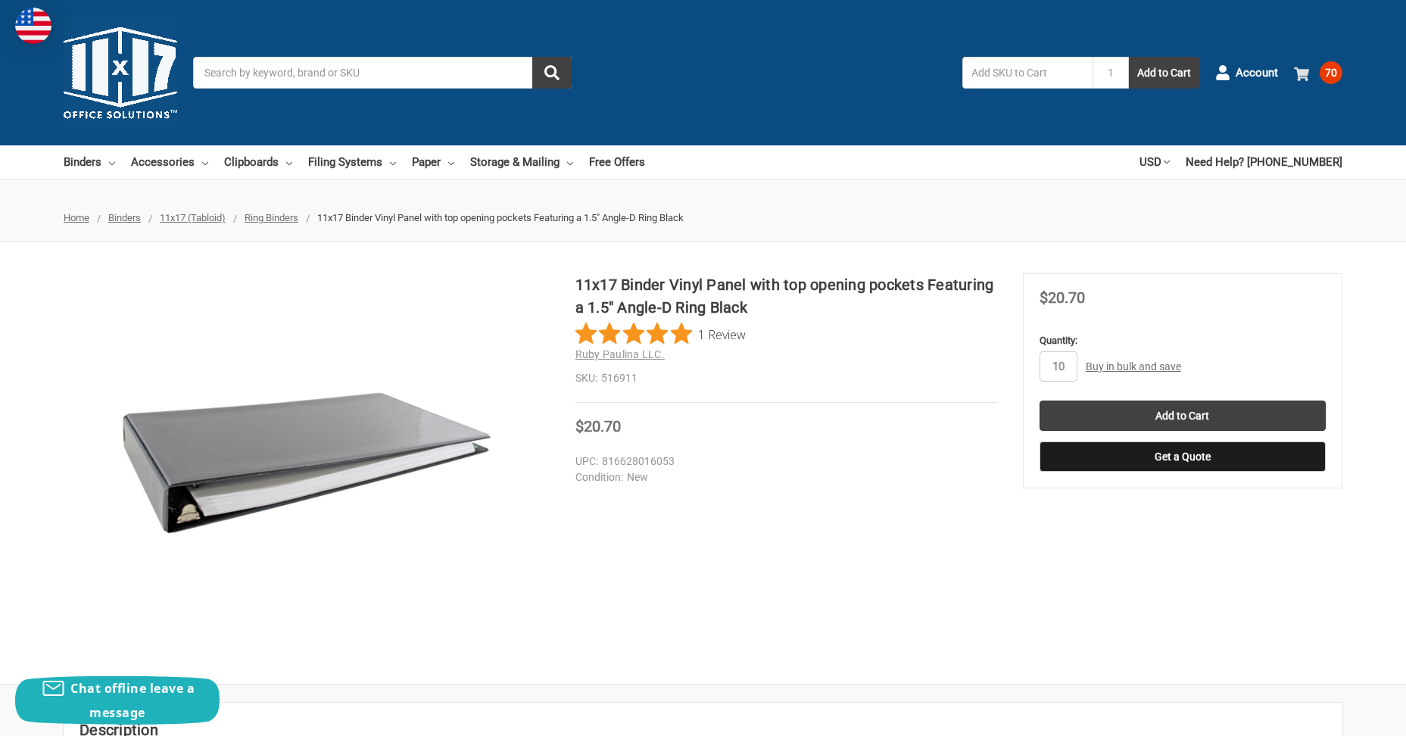
click at [1310, 68] on span at bounding box center [1304, 72] width 20 height 15
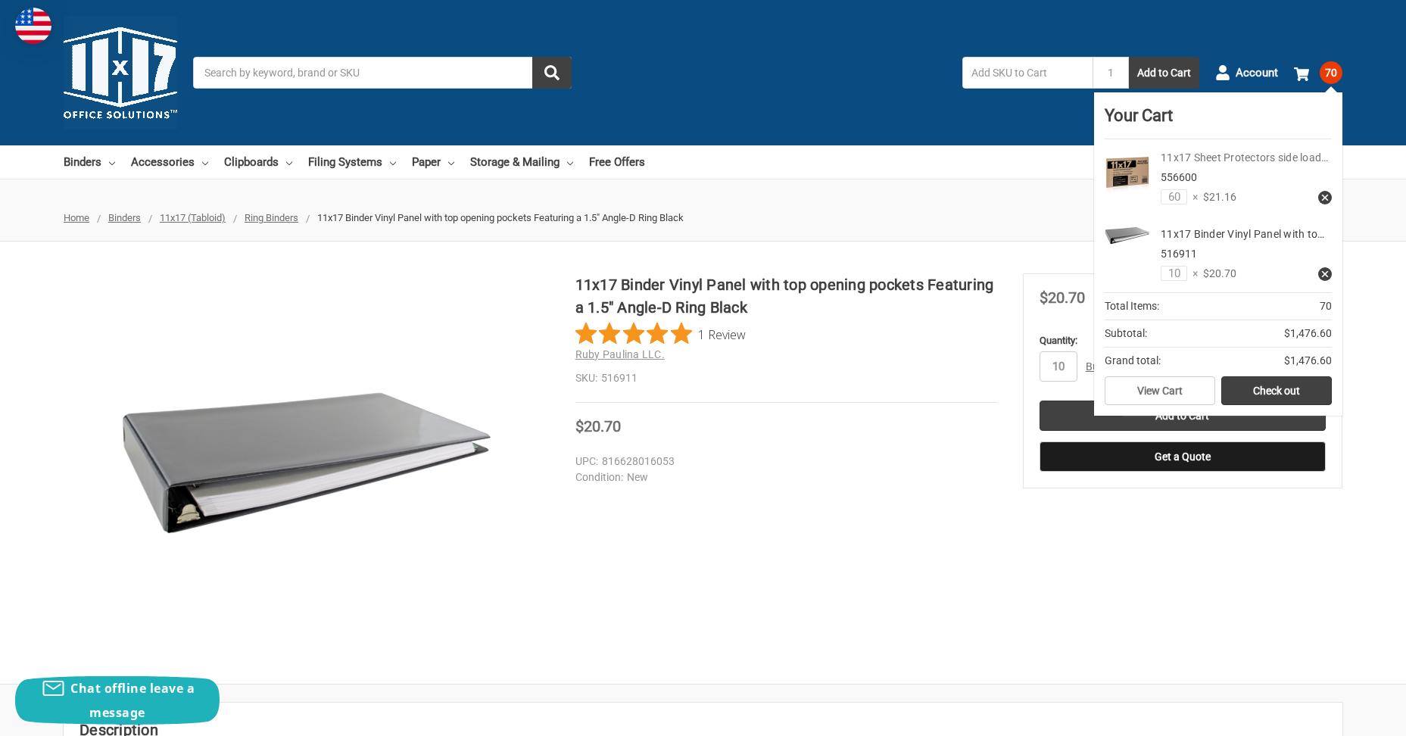
click at [1251, 154] on link "11x17 Sheet Protectors side load…" at bounding box center [1244, 157] width 167 height 12
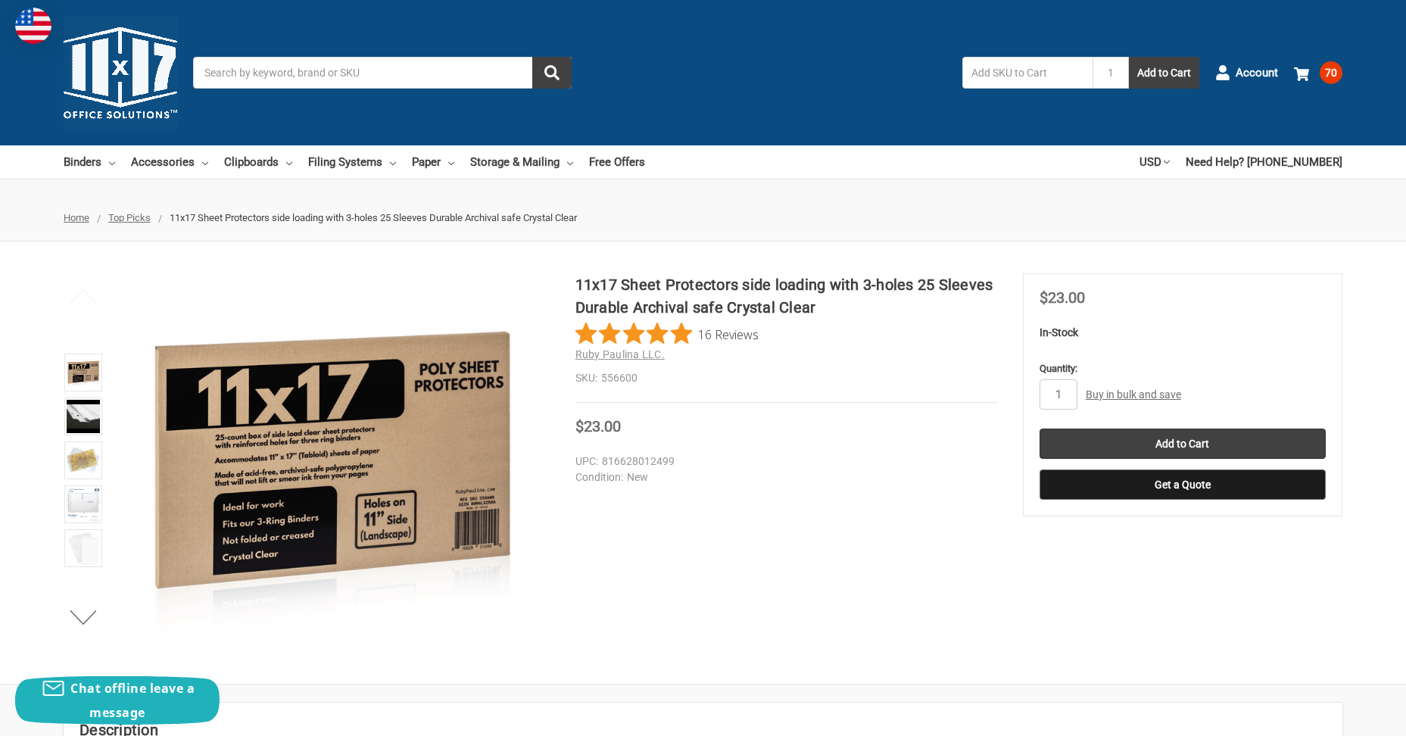
click at [1202, 482] on button "Get a Quote" at bounding box center [1183, 484] width 286 height 30
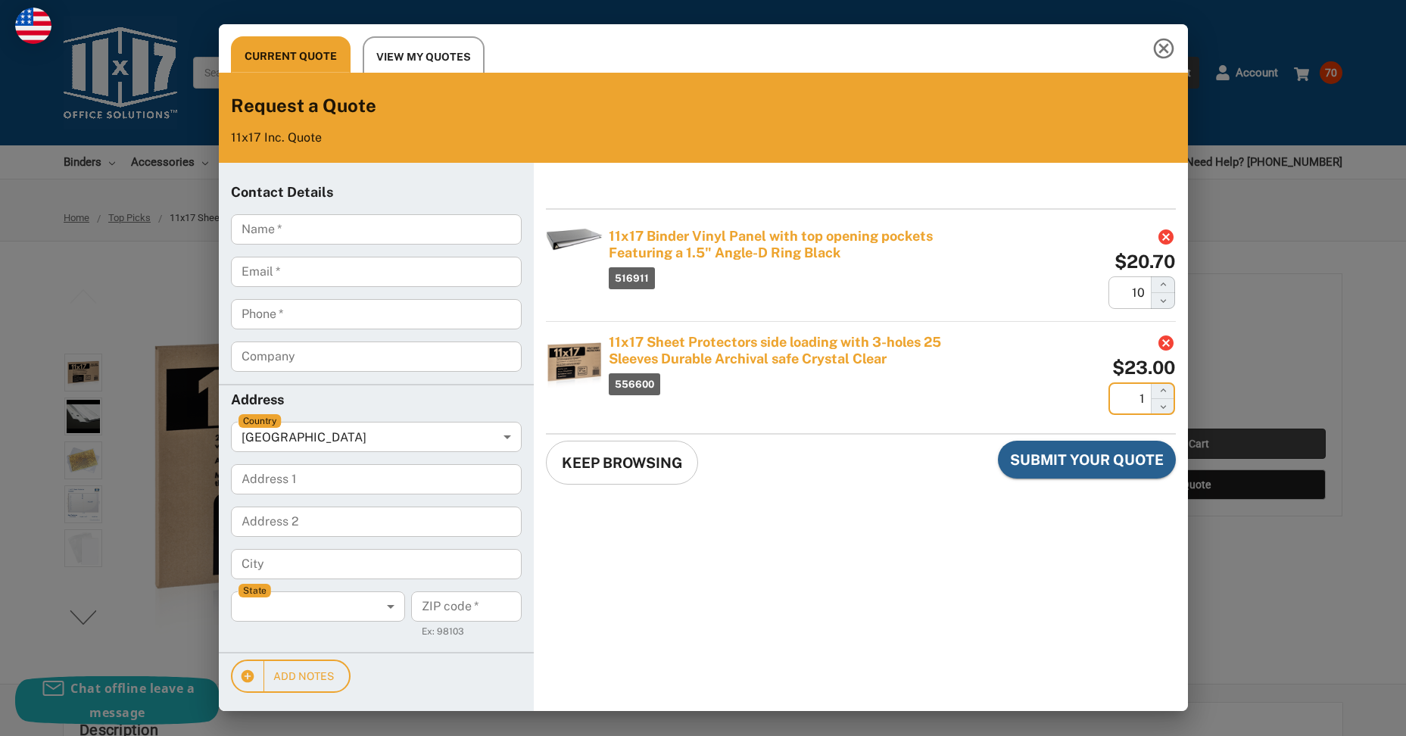
drag, startPoint x: 1124, startPoint y: 398, endPoint x: 1149, endPoint y: 397, distance: 24.3
click at [1149, 397] on input "1" at bounding box center [1130, 398] width 42 height 33
type input "60"
click at [889, 454] on div "Submit Your Quote" at bounding box center [937, 469] width 478 height 56
click at [1160, 44] on icon "Close this quote dialog" at bounding box center [1163, 49] width 20 height 20
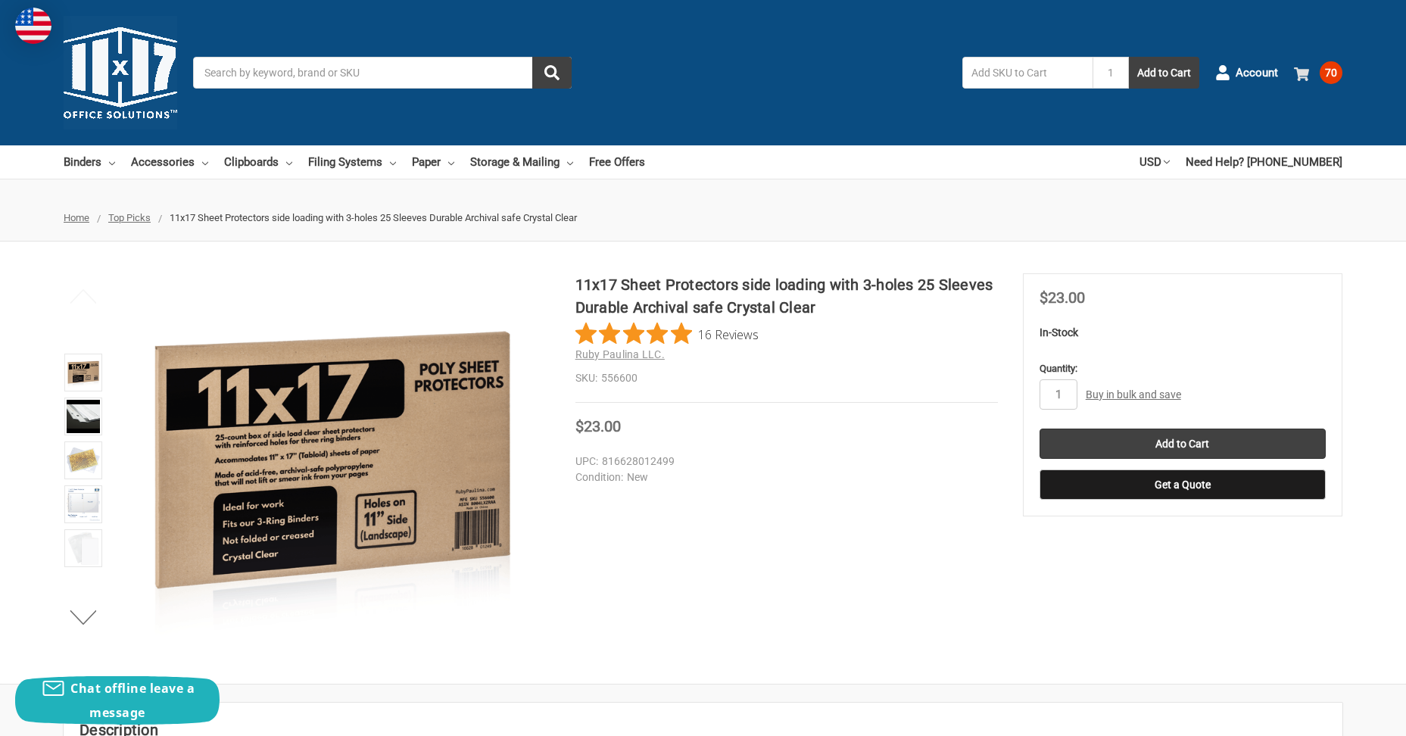
click at [1307, 77] on use at bounding box center [1301, 74] width 15 height 14
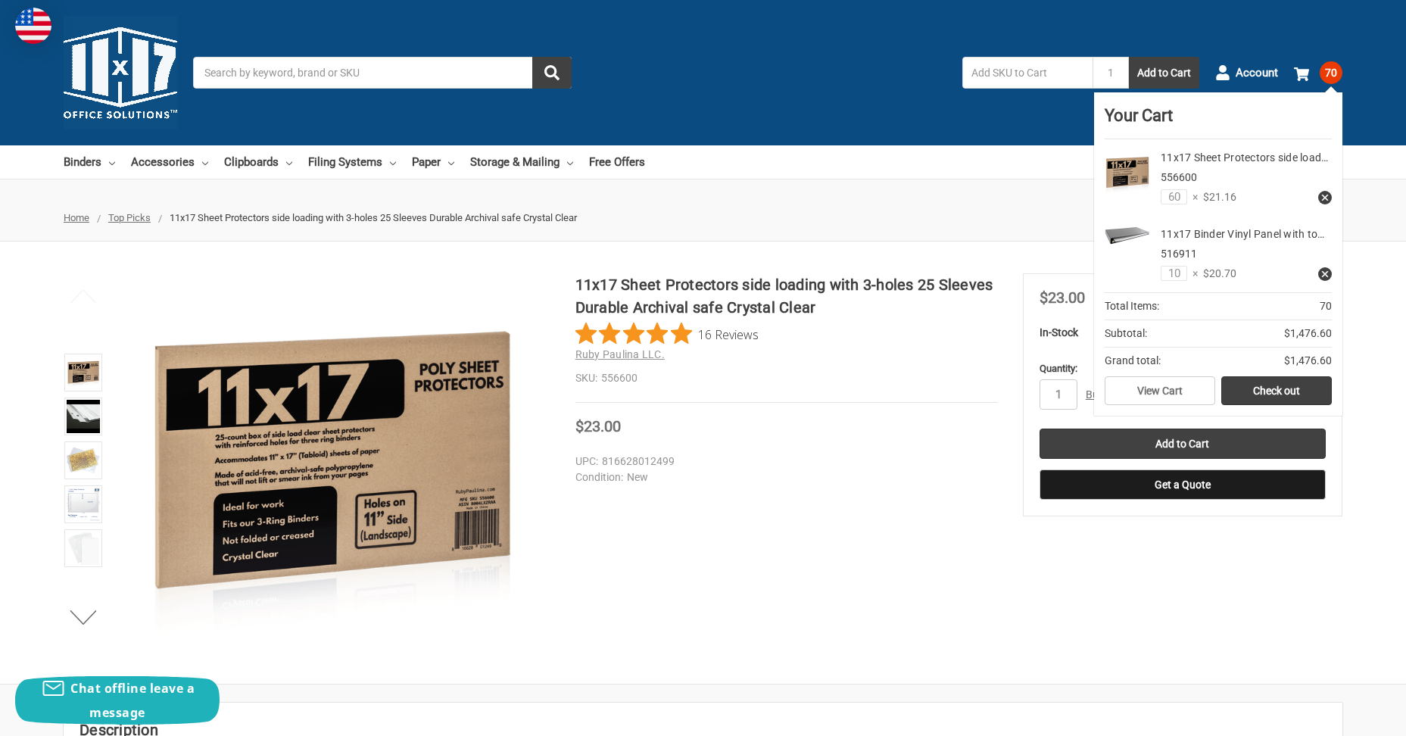
click at [1047, 574] on div "11x17 Sheet Protectors side loading with 3-holes 25 Sleeves Durable Archival sa…" at bounding box center [703, 462] width 1406 height 379
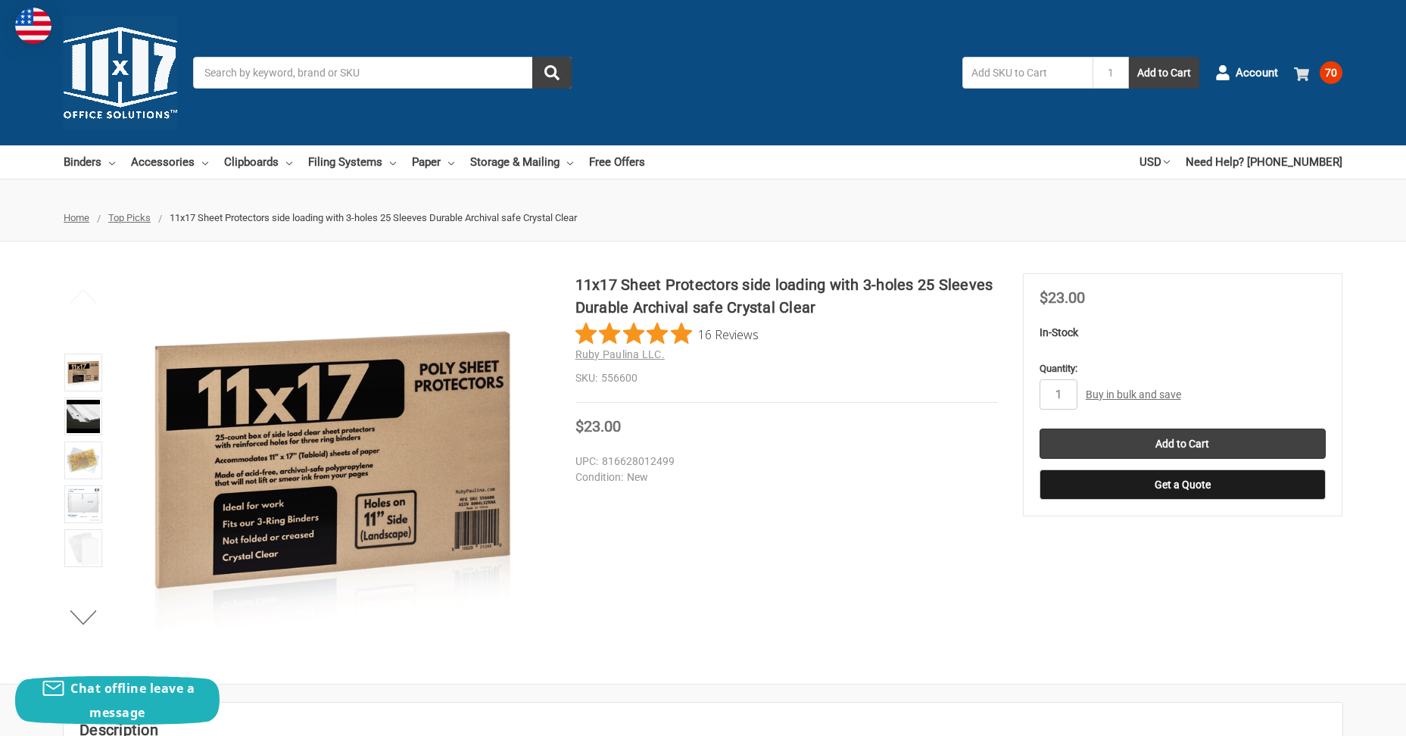
click at [1312, 74] on span at bounding box center [1304, 72] width 20 height 15
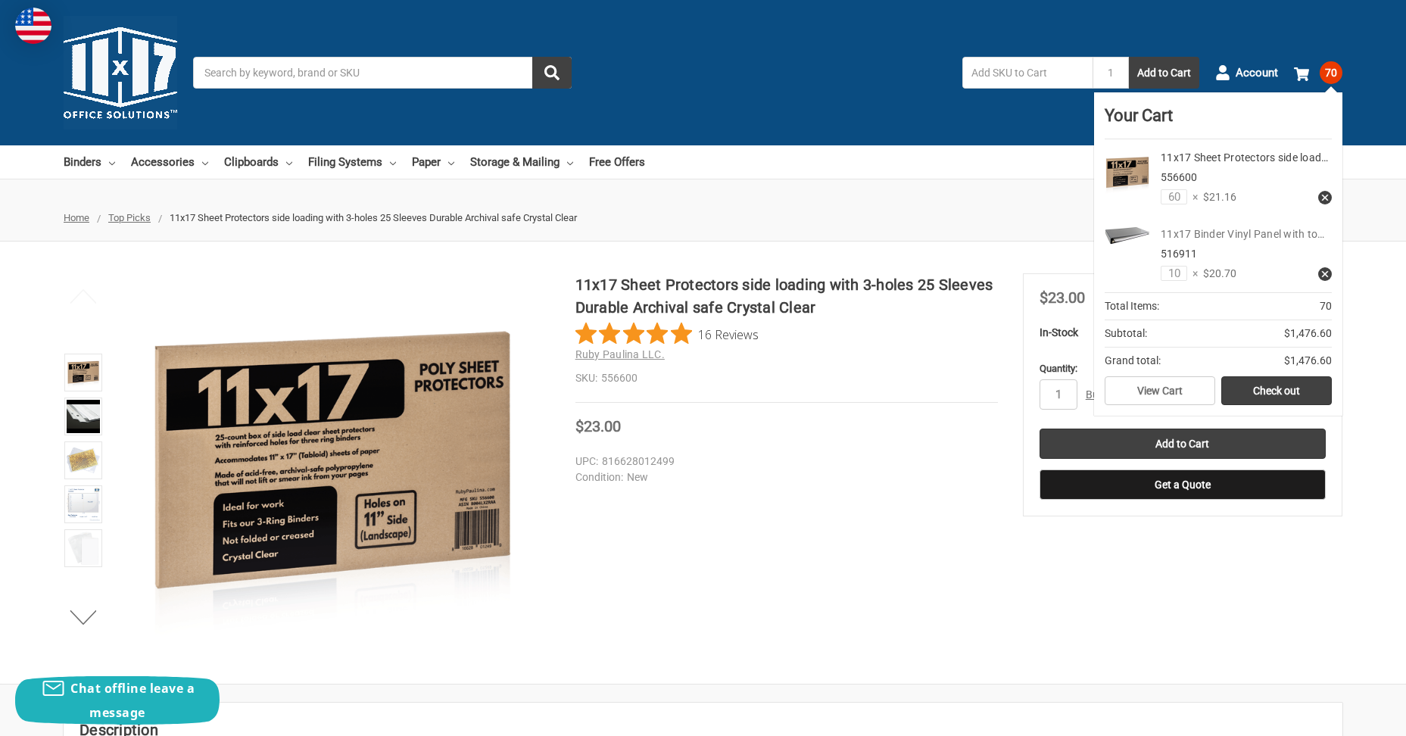
click at [1227, 238] on link "11x17 Binder Vinyl Panel with to…" at bounding box center [1243, 234] width 164 height 12
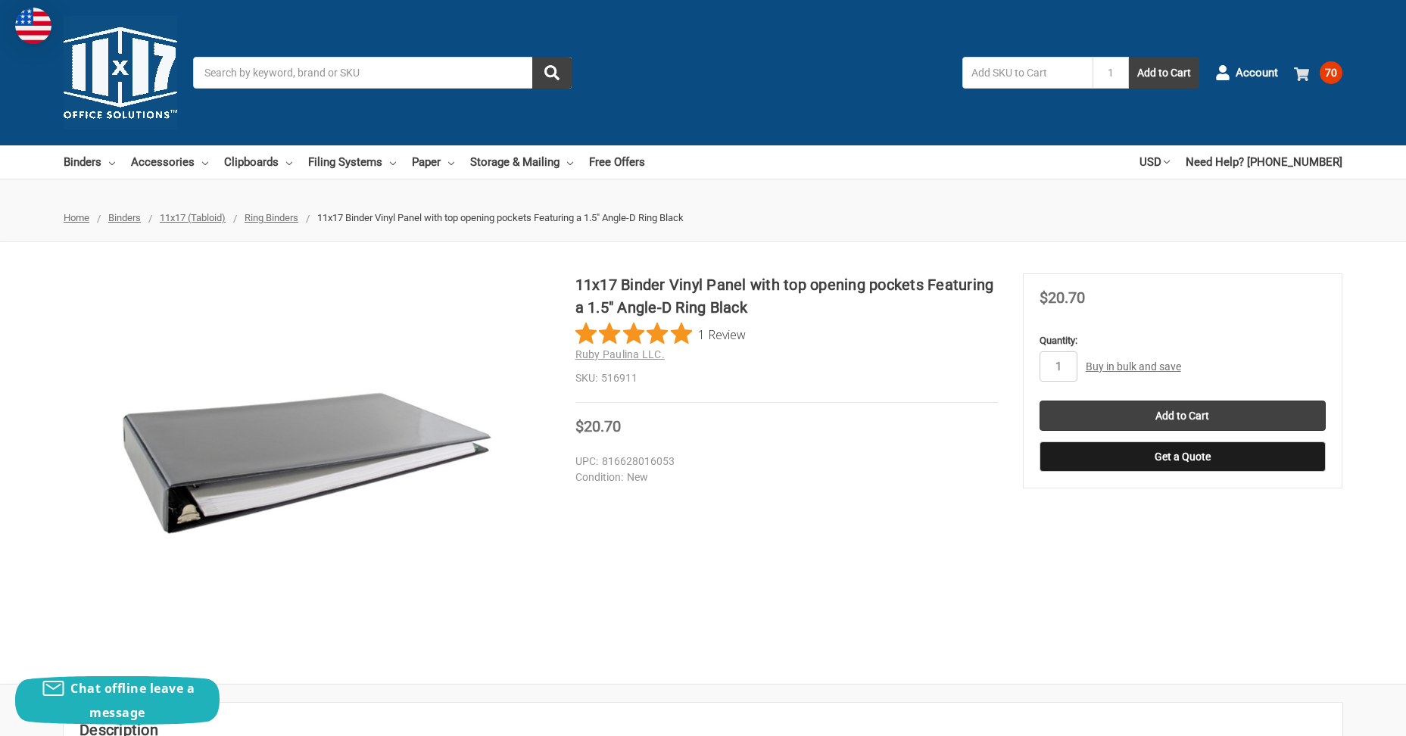
click at [1339, 77] on span "70" at bounding box center [1331, 72] width 23 height 23
